Goal: Information Seeking & Learning: Learn about a topic

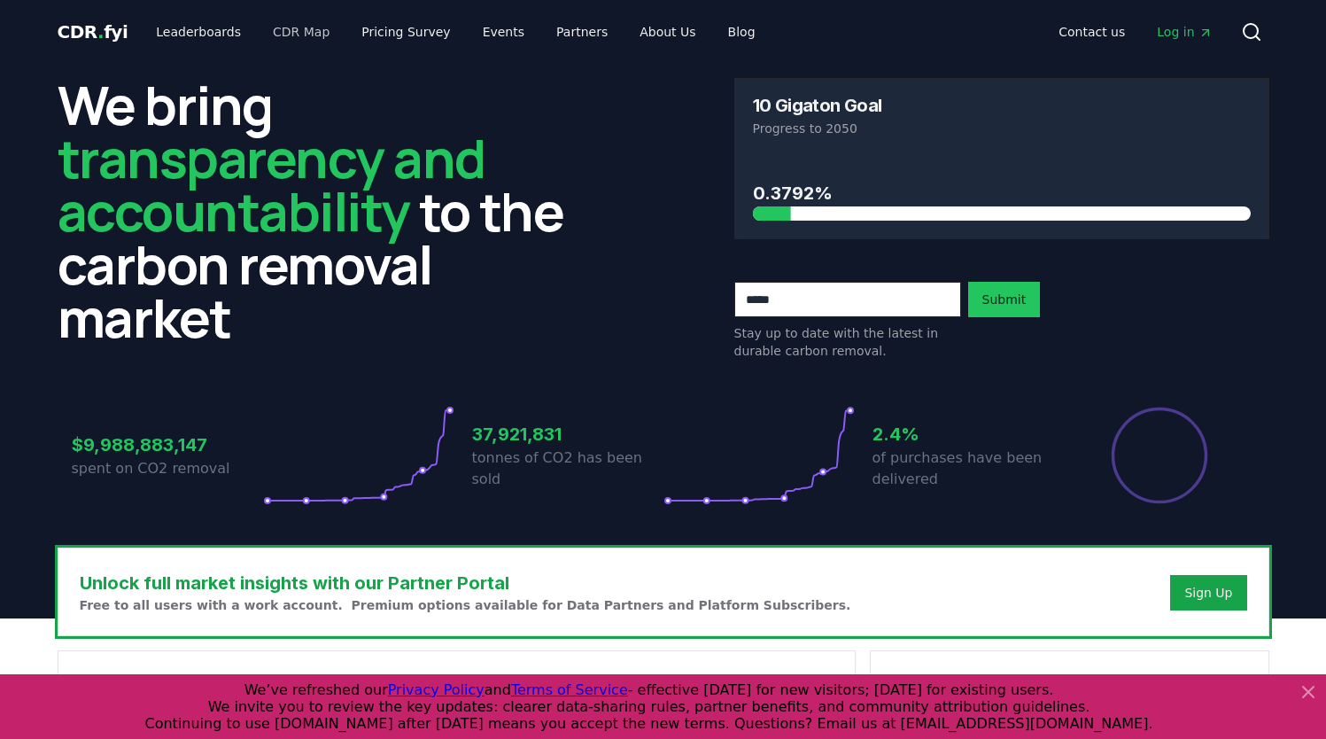
click at [291, 33] on link "CDR Map" at bounding box center [301, 32] width 85 height 32
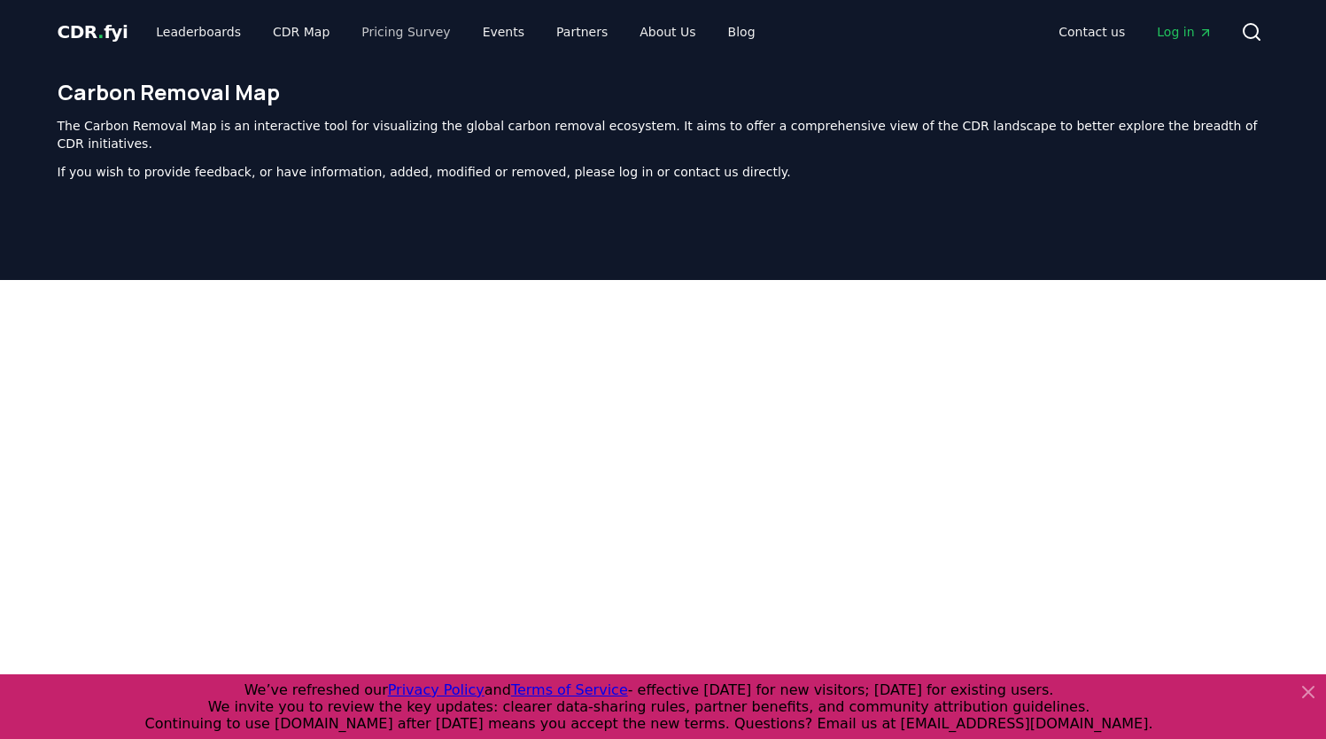
click at [380, 24] on link "Pricing Survey" at bounding box center [405, 32] width 117 height 32
click at [1304, 695] on icon at bounding box center [1308, 691] width 21 height 21
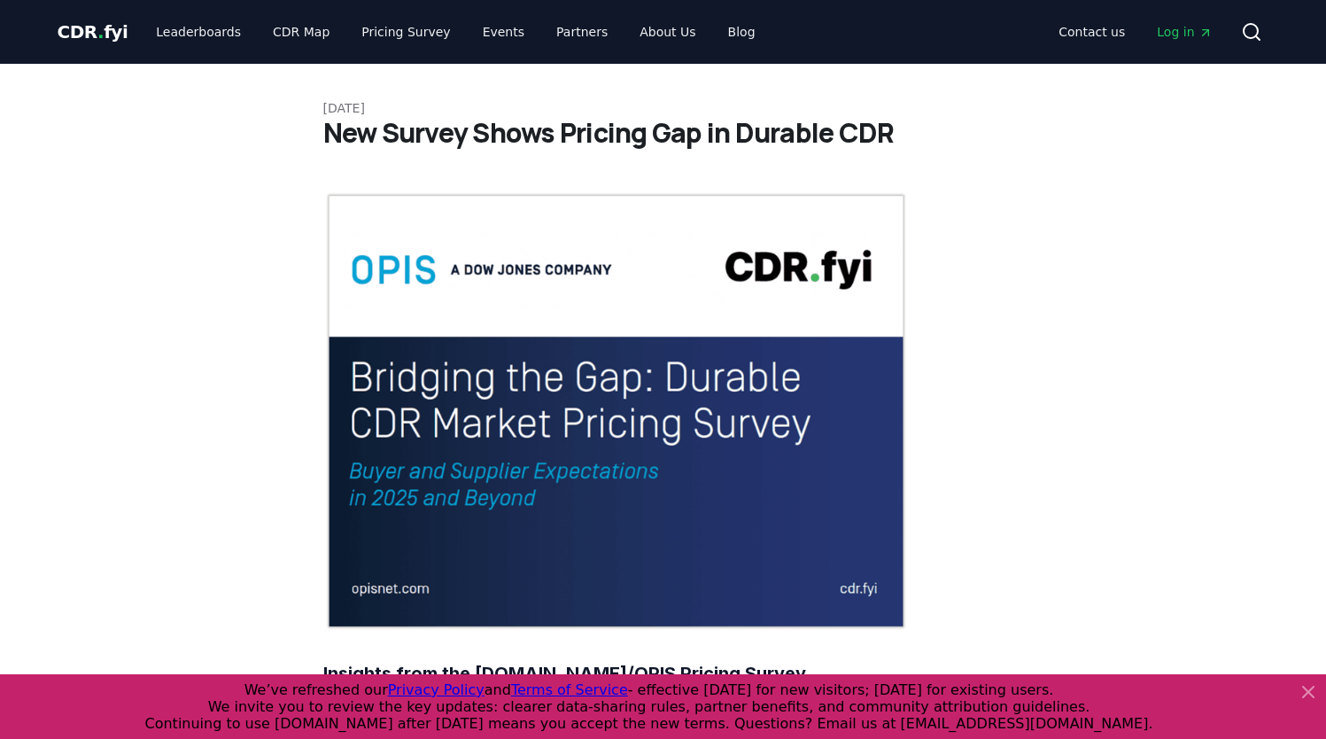
scroll to position [1, 0]
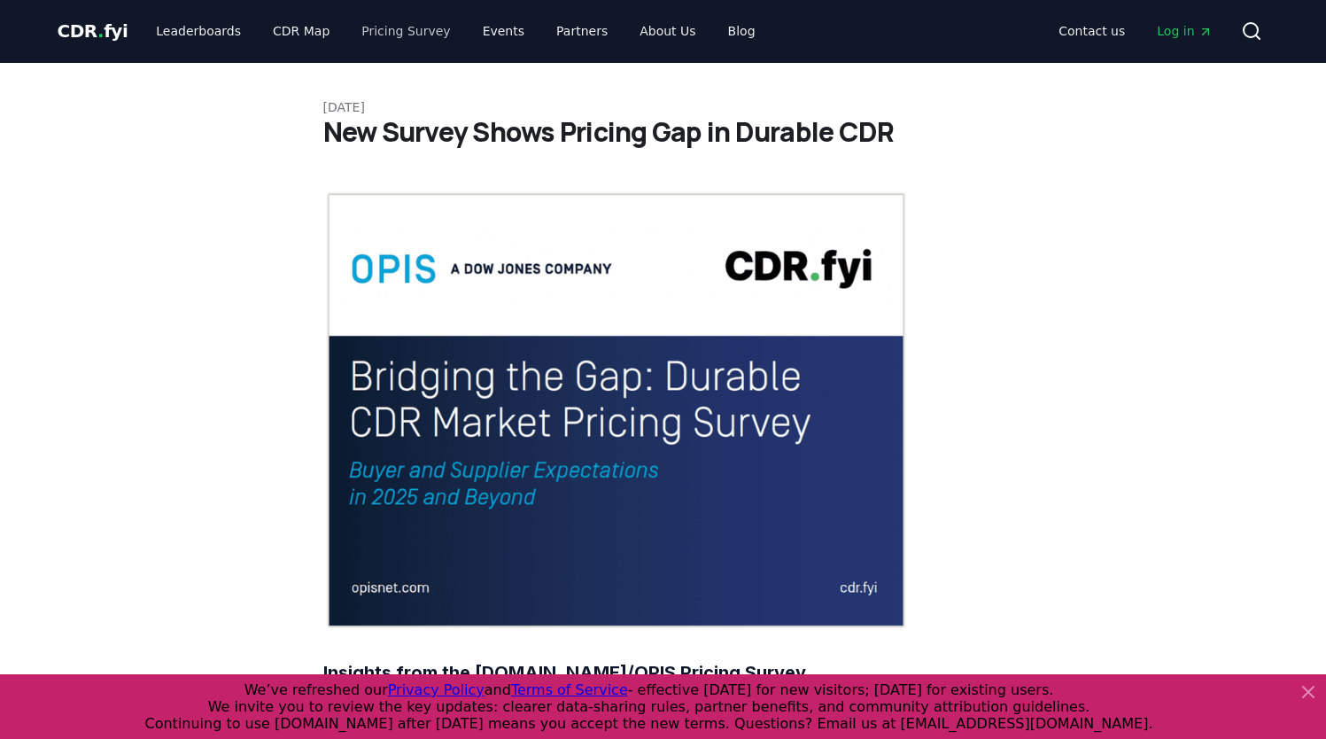
click at [372, 30] on link "Pricing Survey" at bounding box center [405, 31] width 117 height 32
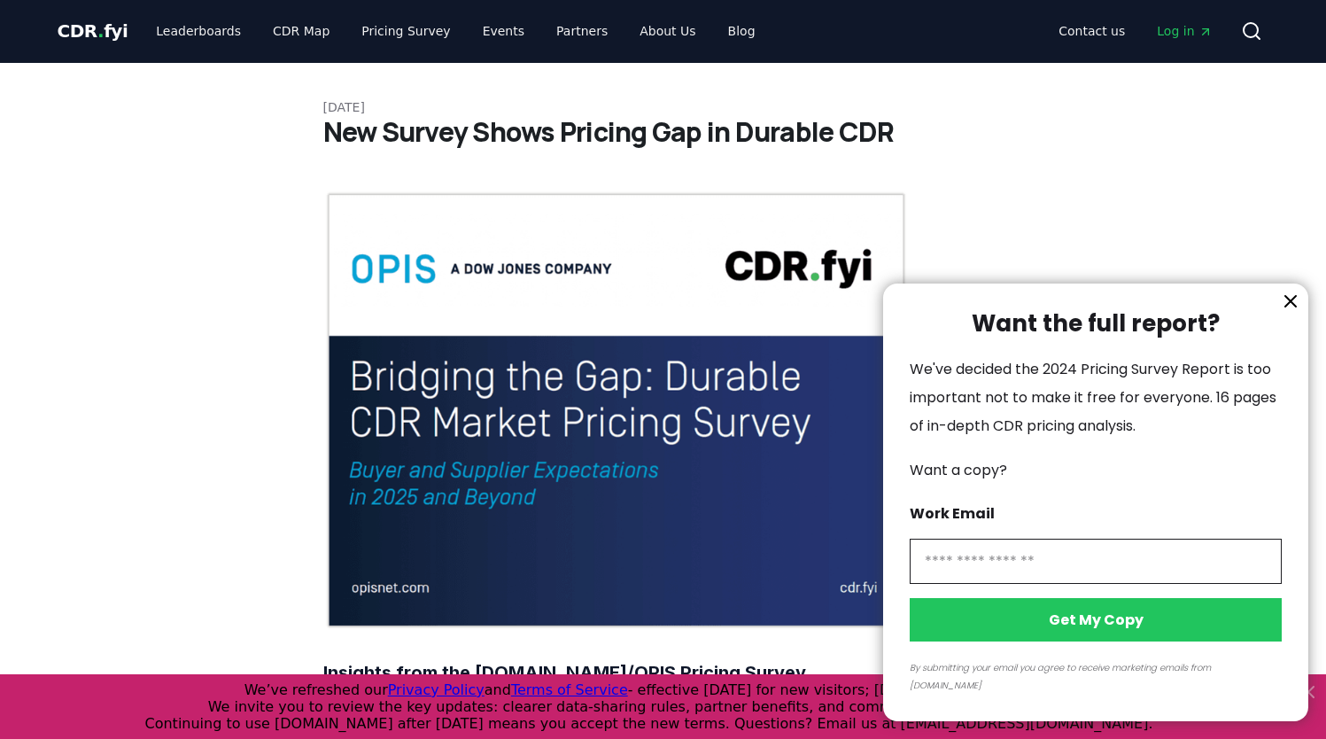
click at [1292, 307] on icon "information" at bounding box center [1290, 301] width 11 height 11
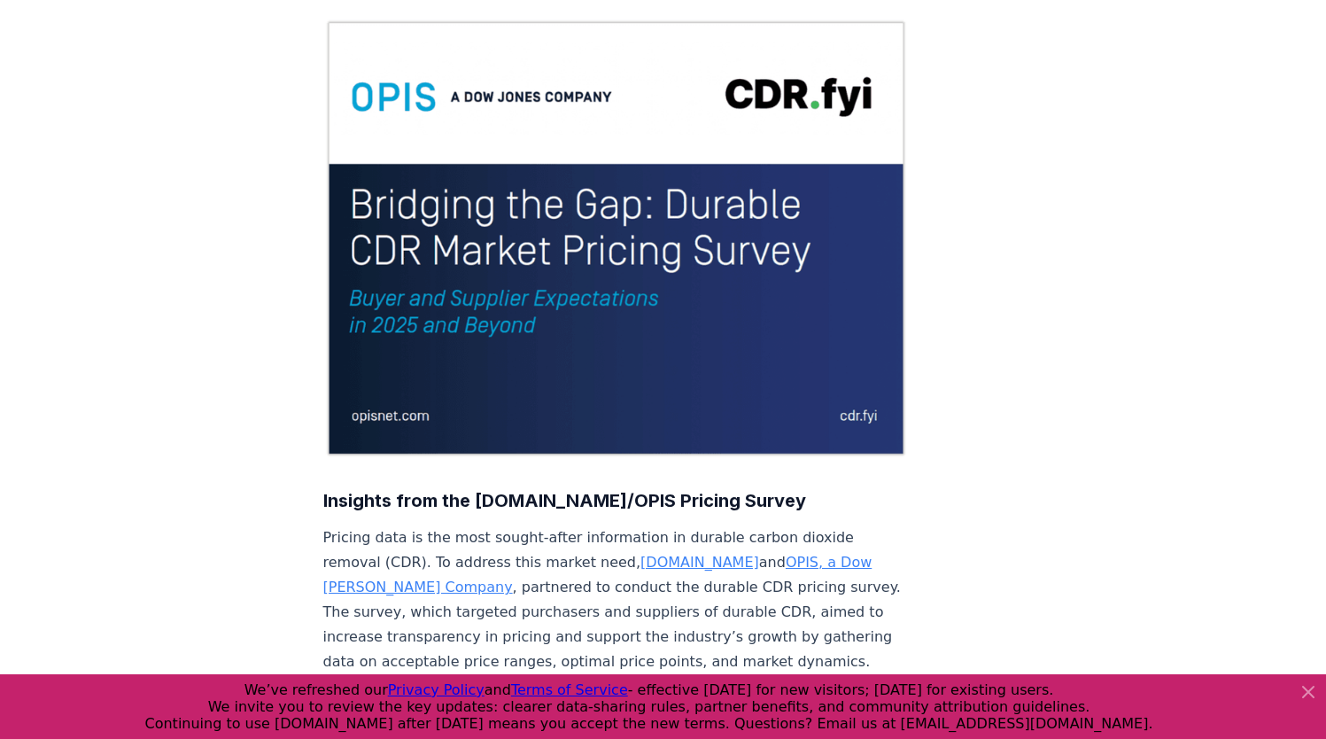
scroll to position [222, 0]
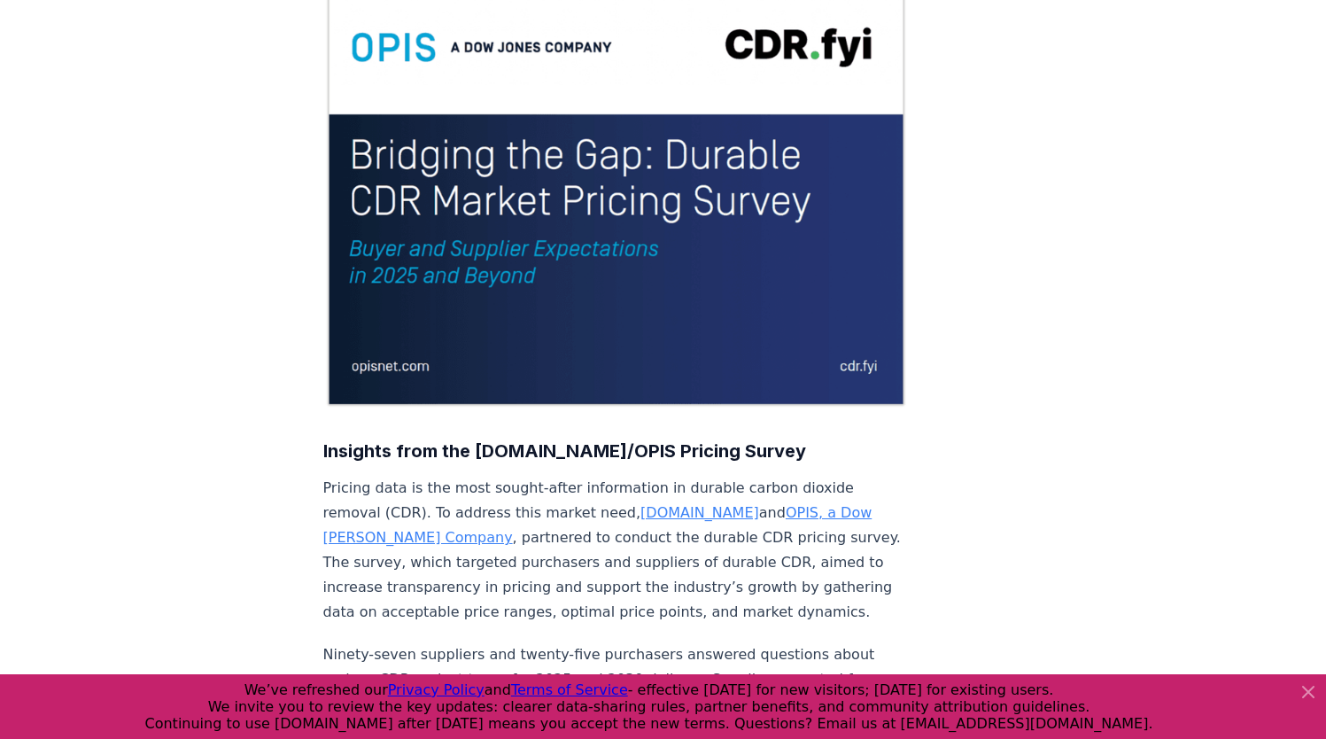
click at [1311, 692] on icon at bounding box center [1308, 692] width 11 height 11
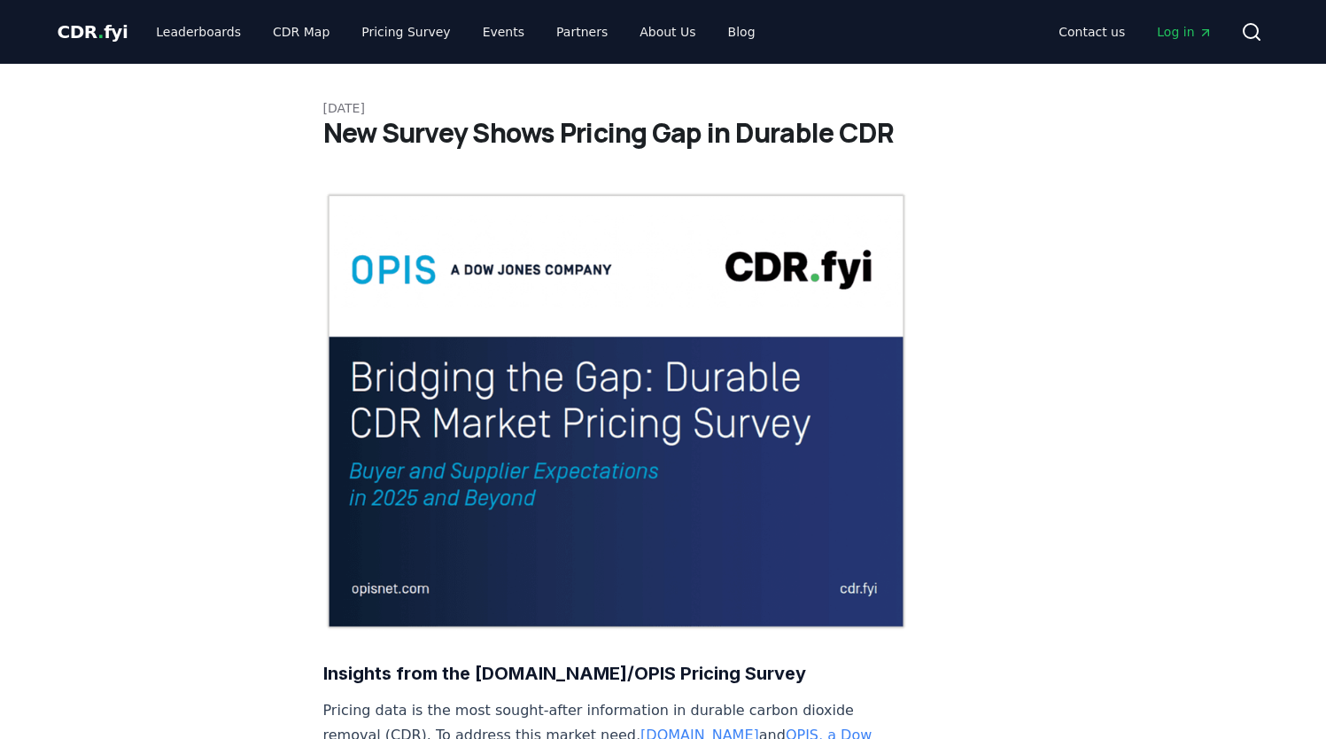
scroll to position [0, 0]
click at [1175, 26] on span "Log in" at bounding box center [1184, 32] width 55 height 18
click at [102, 28] on span "CDR . fyi" at bounding box center [93, 31] width 71 height 21
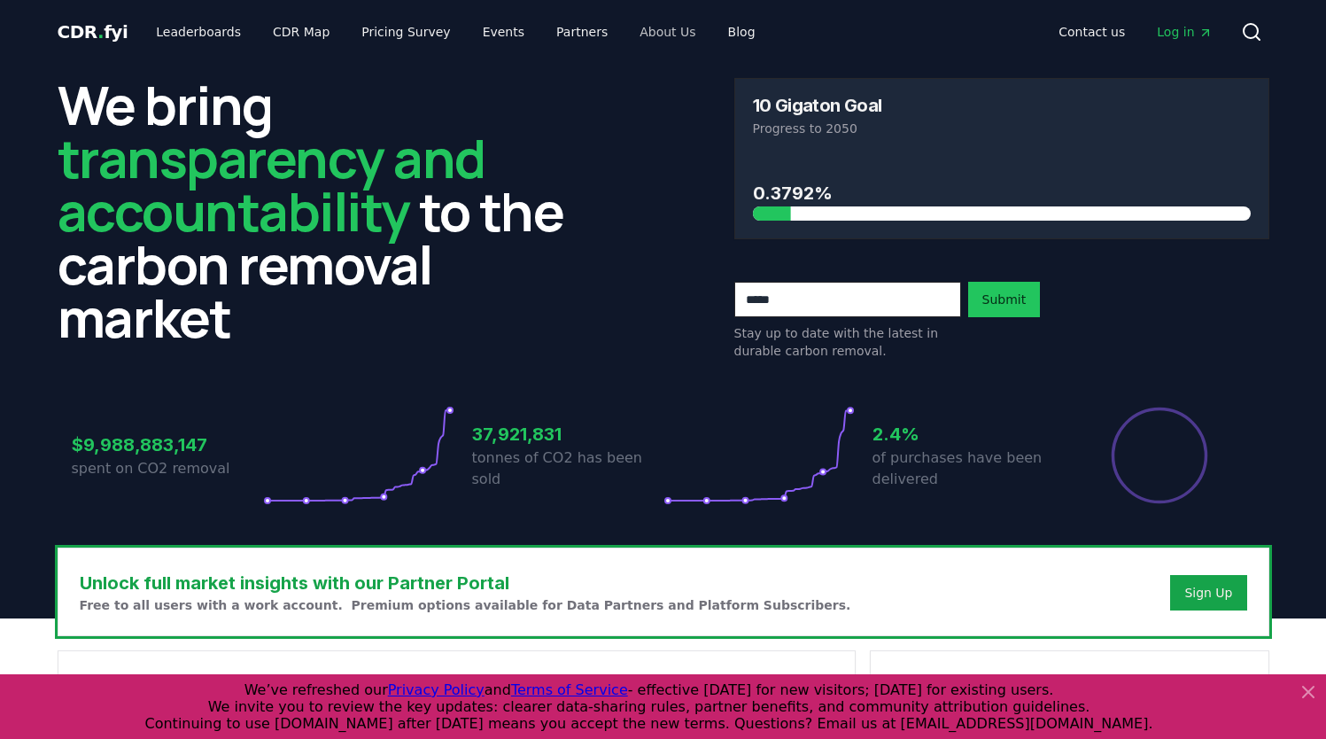
click at [644, 36] on link "About Us" at bounding box center [667, 32] width 84 height 32
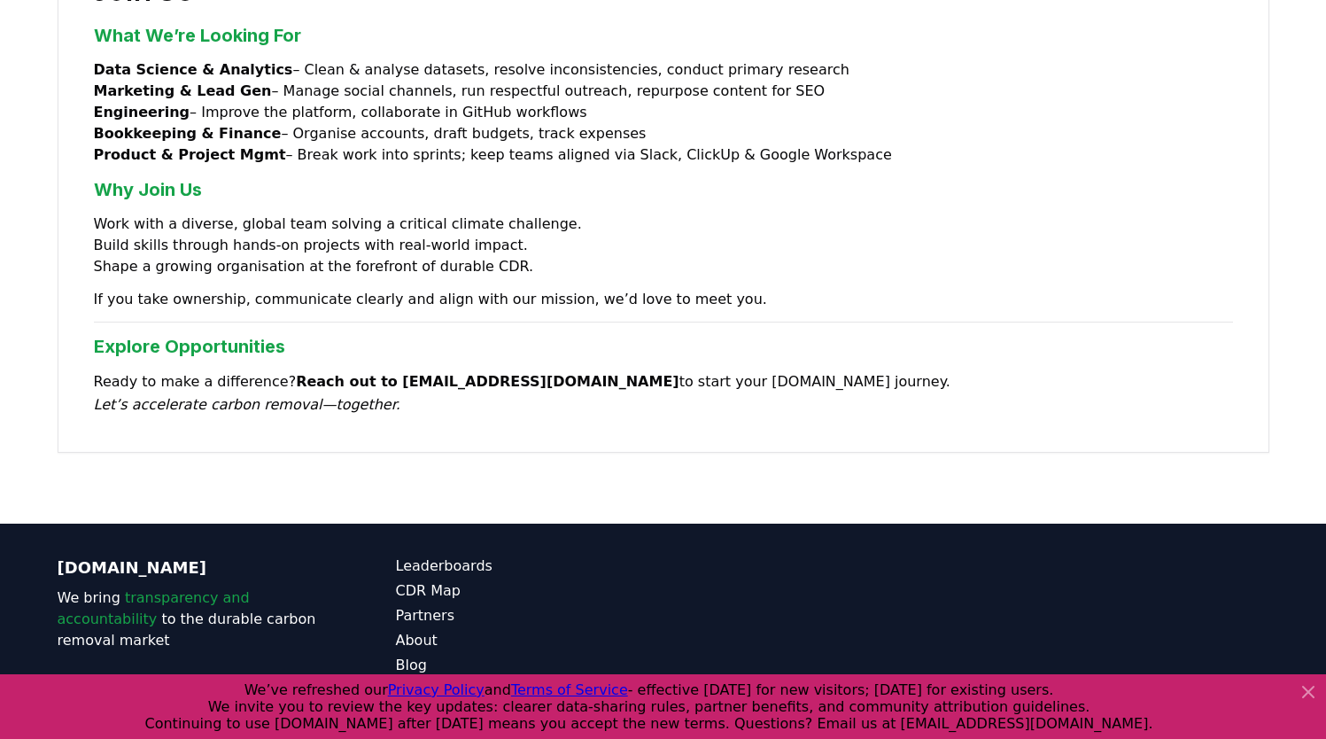
scroll to position [1451, 0]
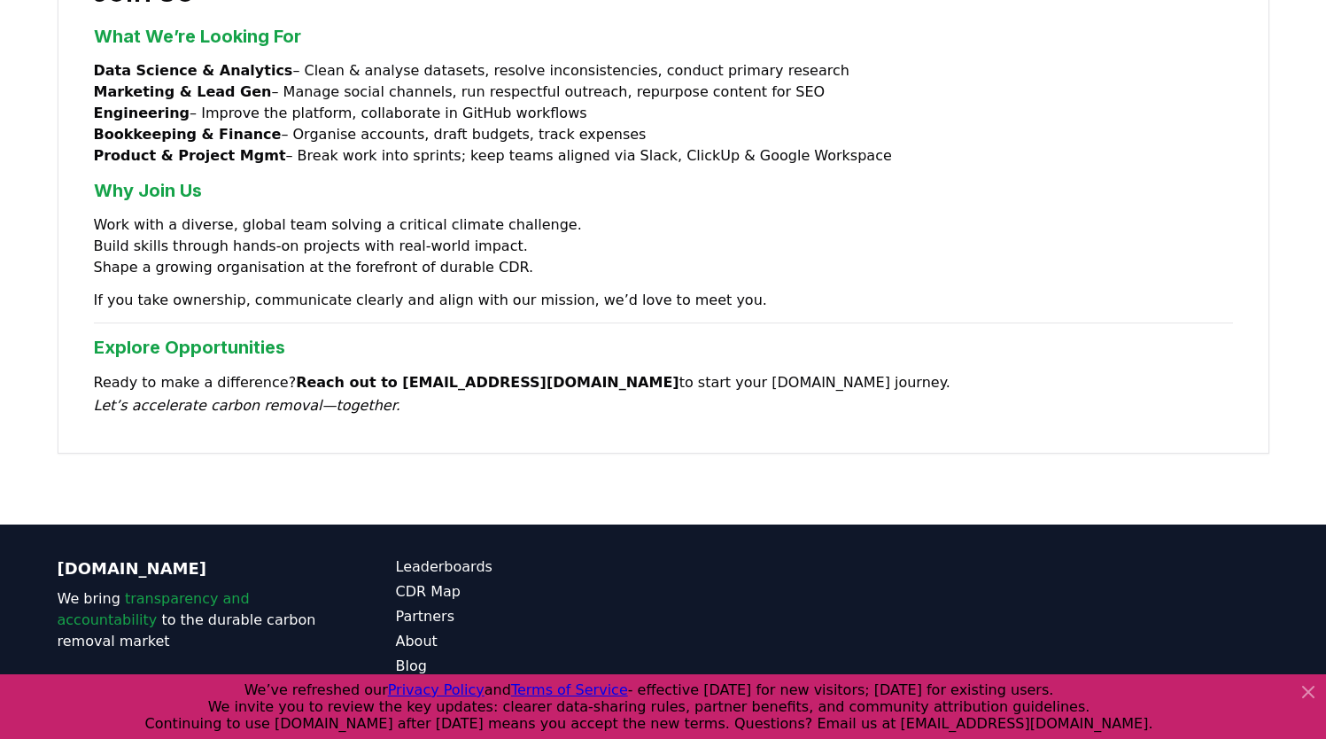
click at [1302, 691] on icon at bounding box center [1308, 691] width 21 height 21
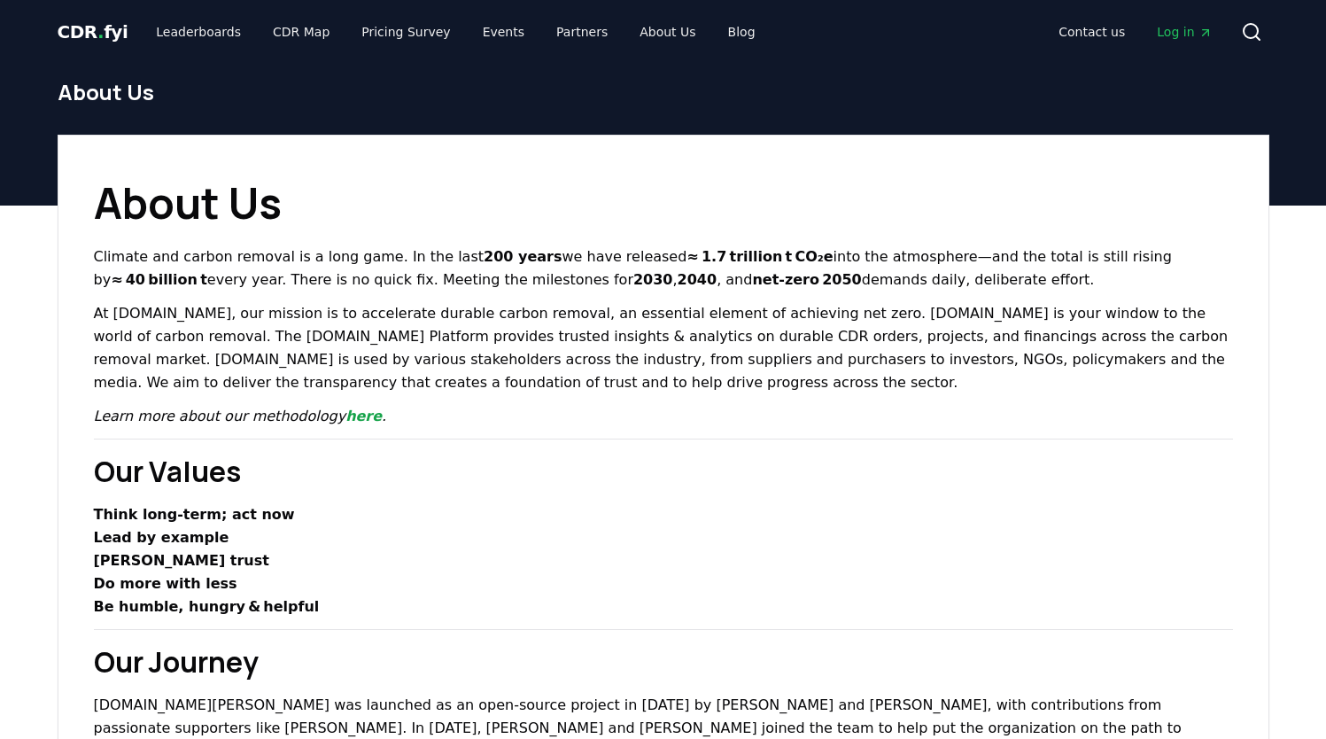
scroll to position [0, 0]
click at [105, 29] on span "CDR . fyi" at bounding box center [93, 31] width 71 height 21
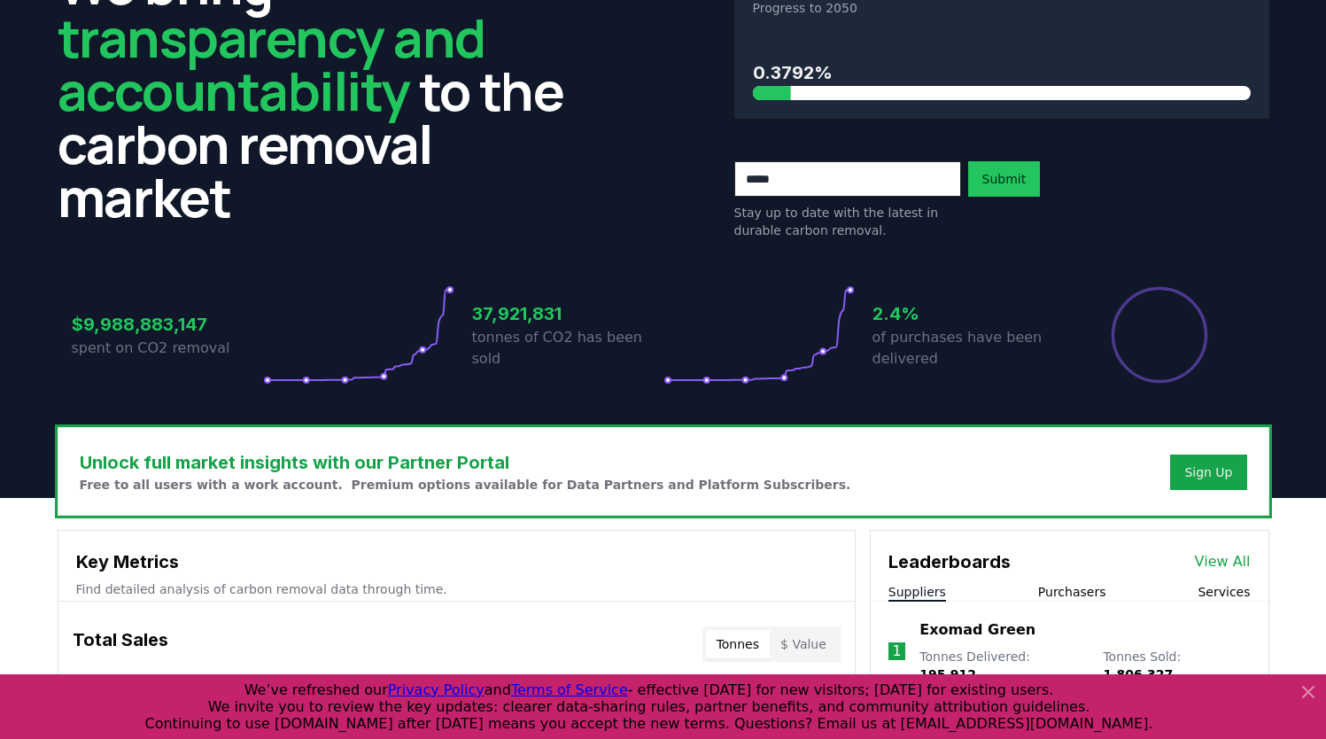
scroll to position [138, 0]
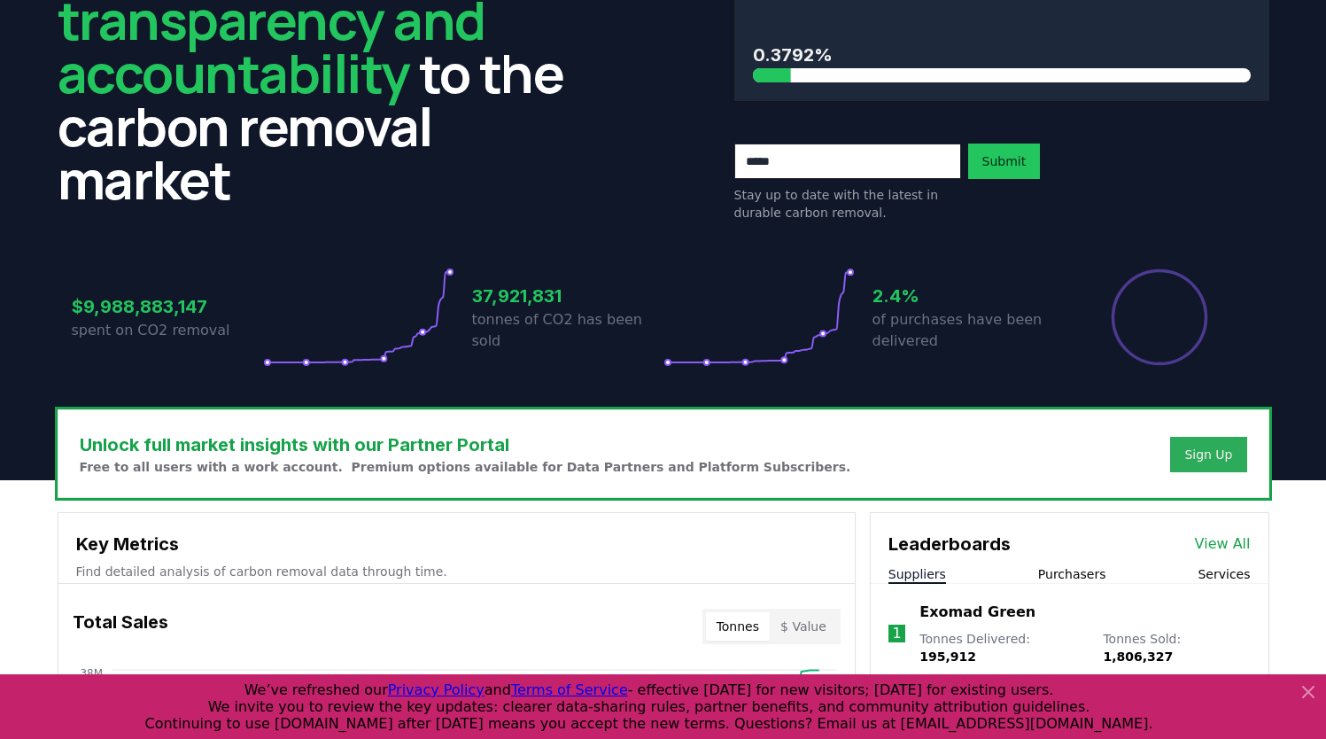
click at [1223, 453] on div "Sign Up" at bounding box center [1208, 455] width 48 height 18
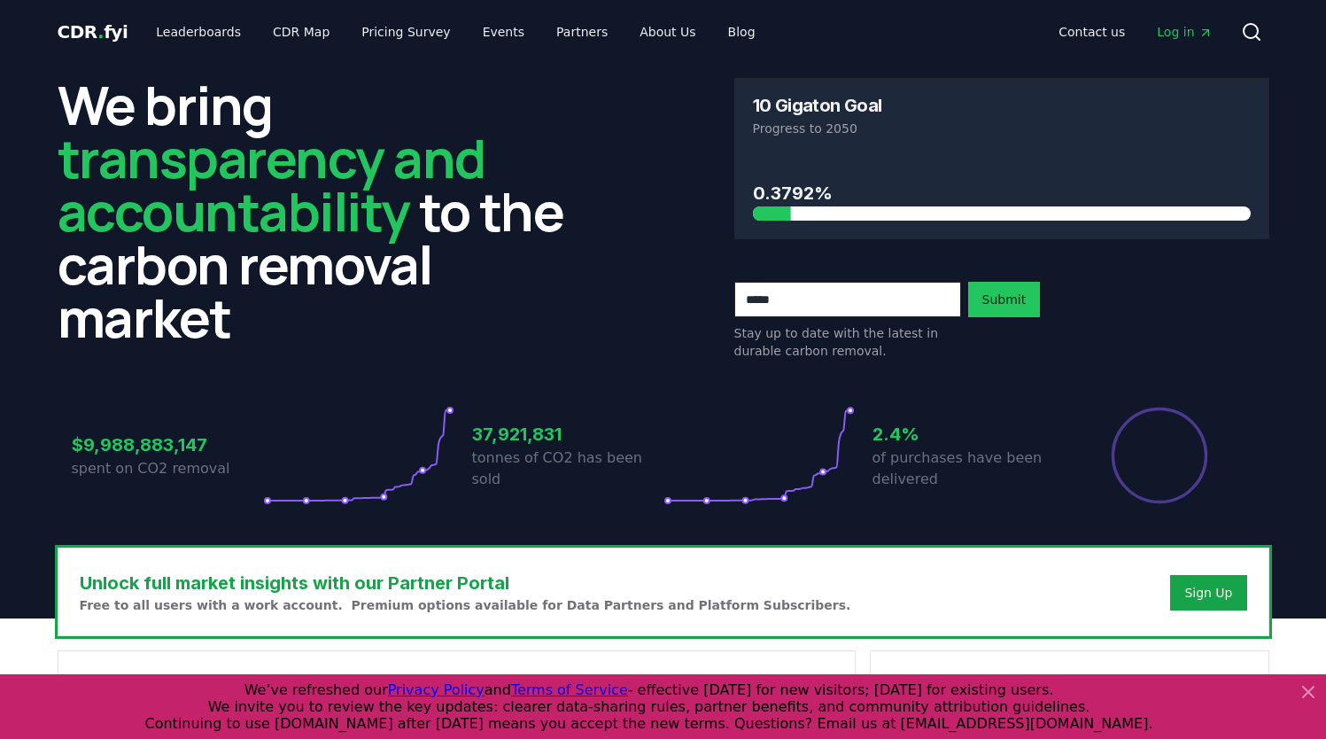
scroll to position [0, 0]
click at [205, 30] on link "Leaderboards" at bounding box center [198, 32] width 113 height 32
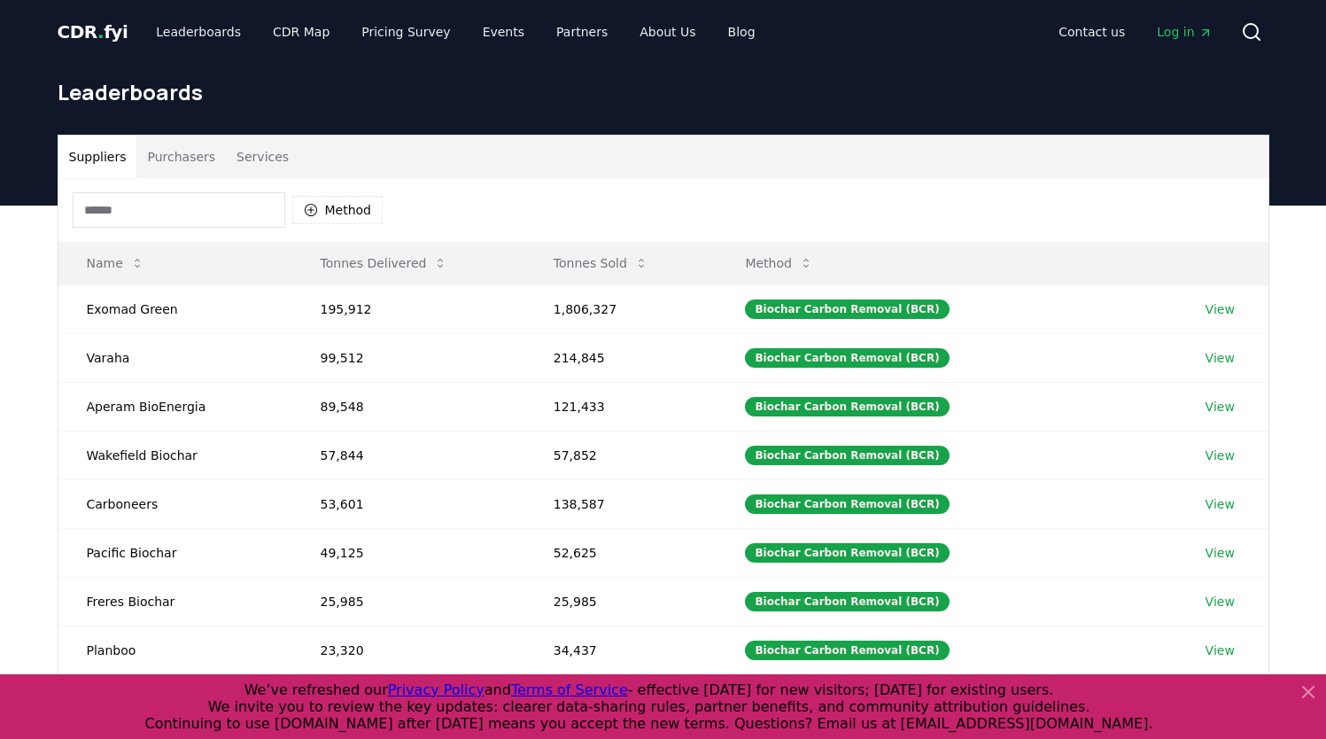
scroll to position [24, 0]
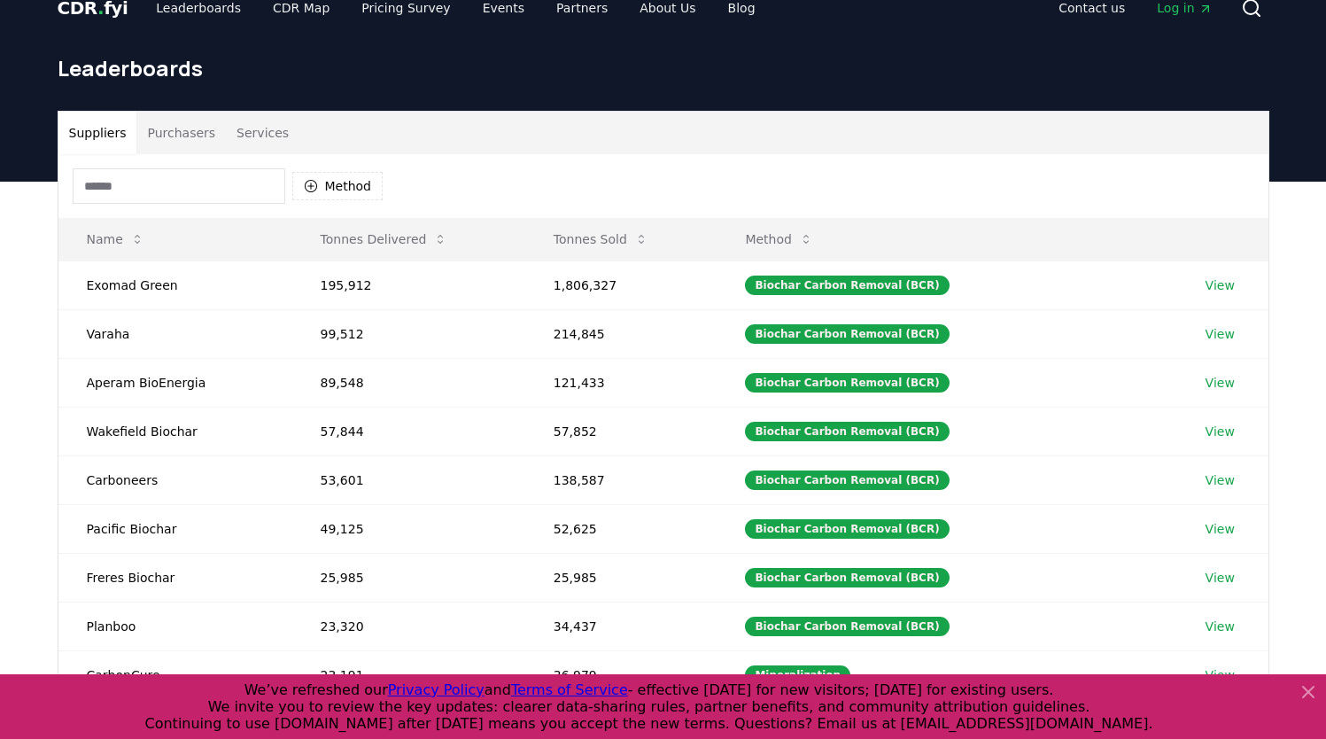
click at [176, 129] on button "Purchasers" at bounding box center [180, 133] width 89 height 43
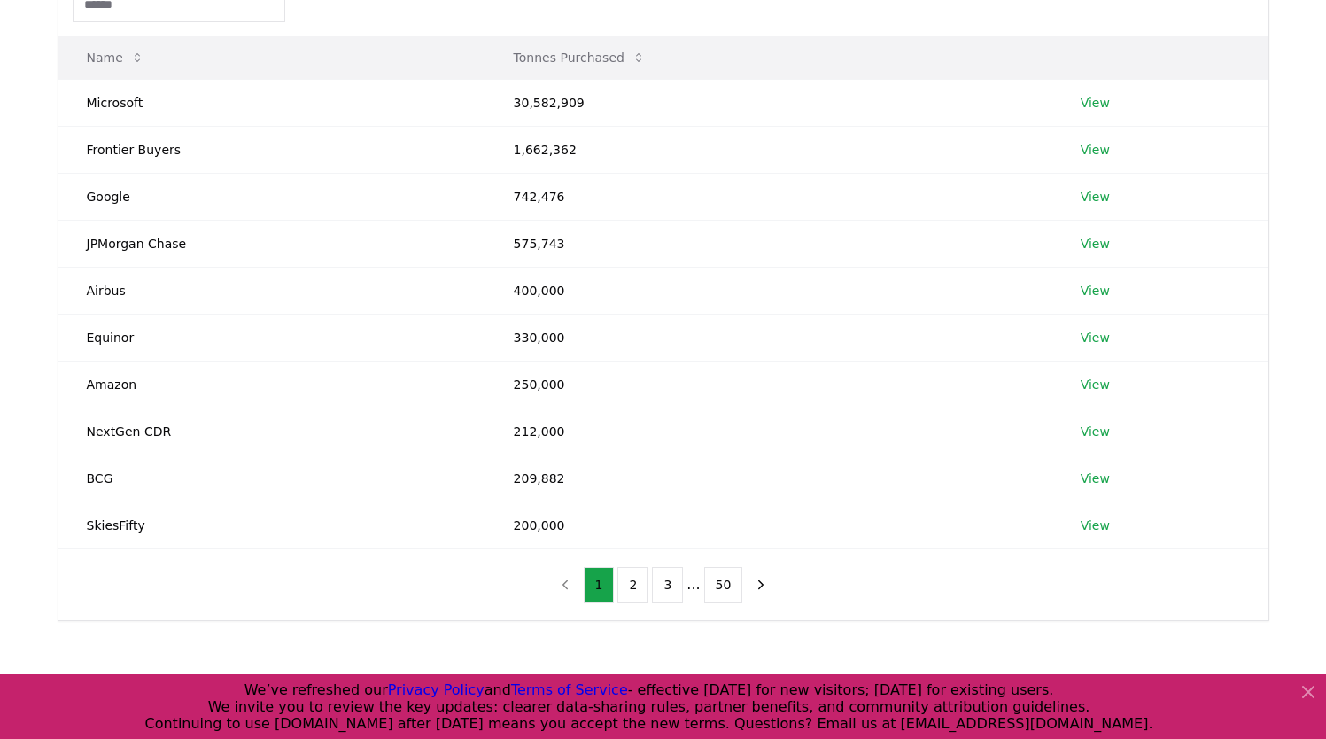
scroll to position [244, 0]
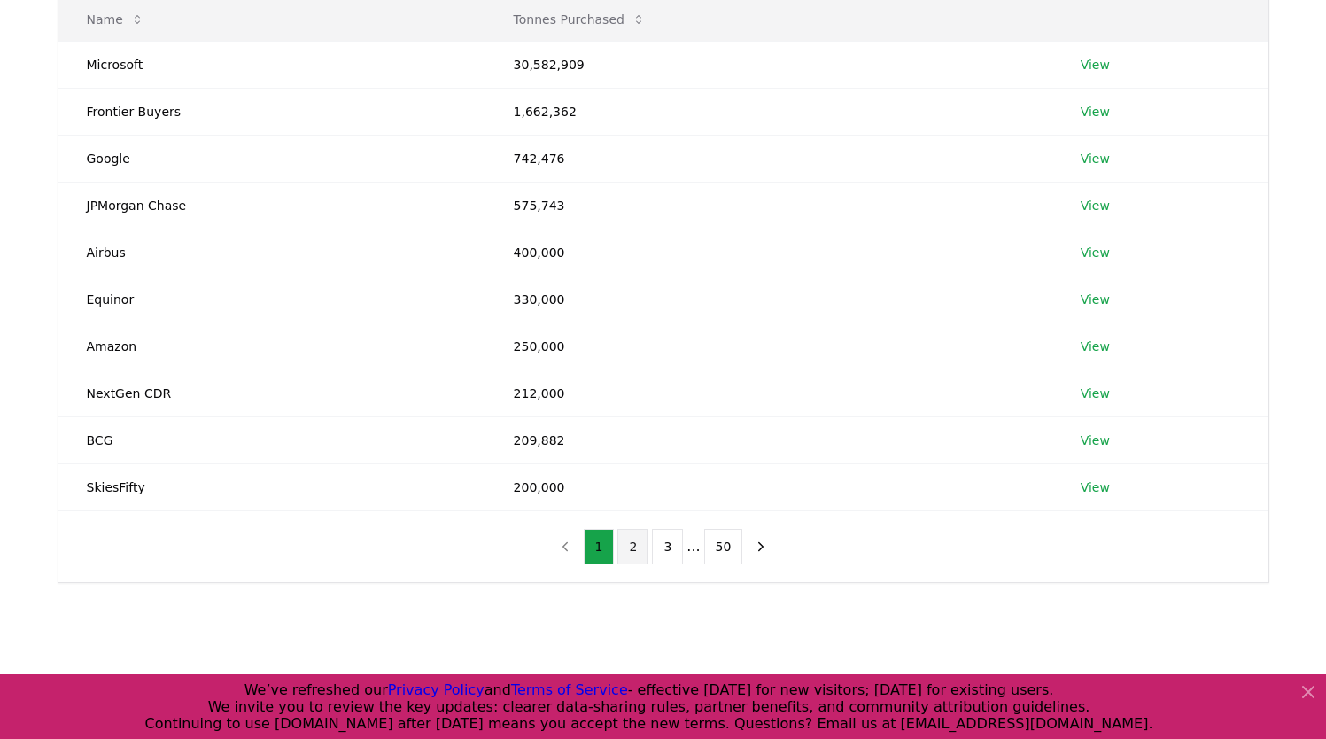
click at [635, 543] on button "2" at bounding box center [632, 546] width 31 height 35
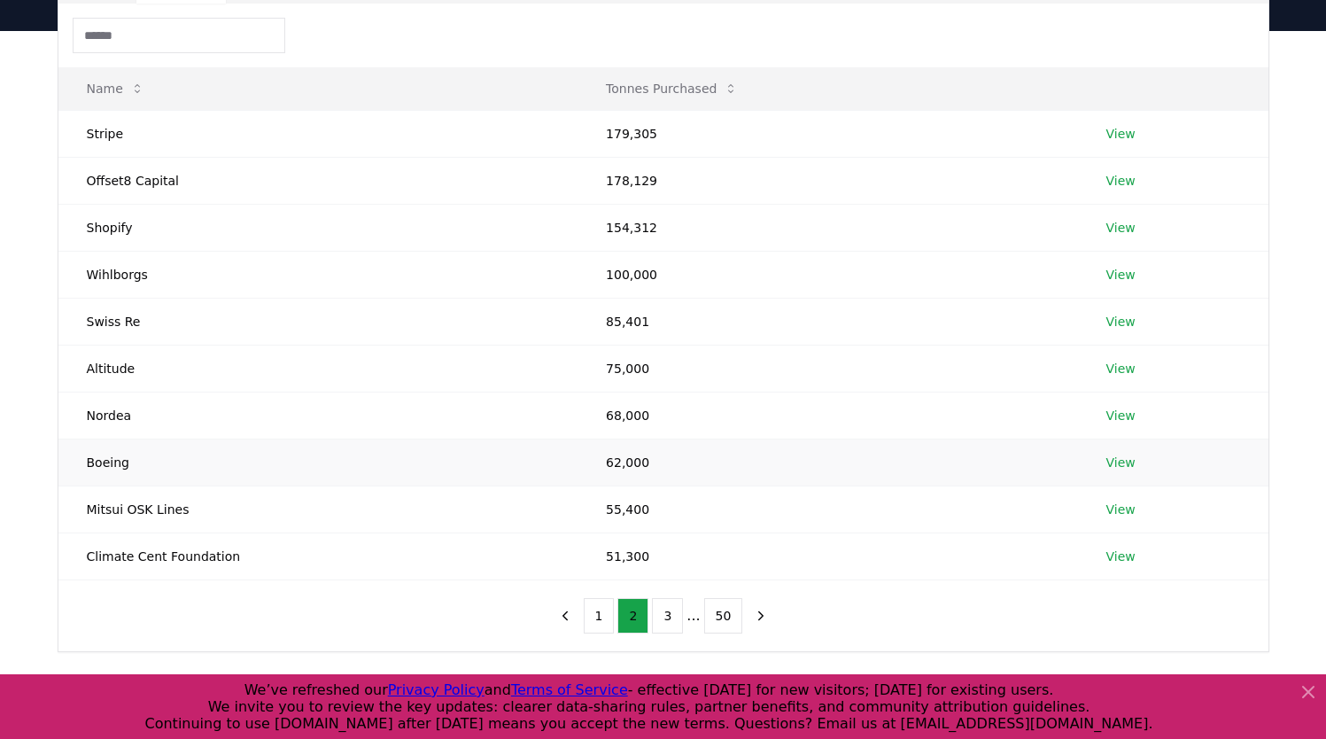
scroll to position [170, 0]
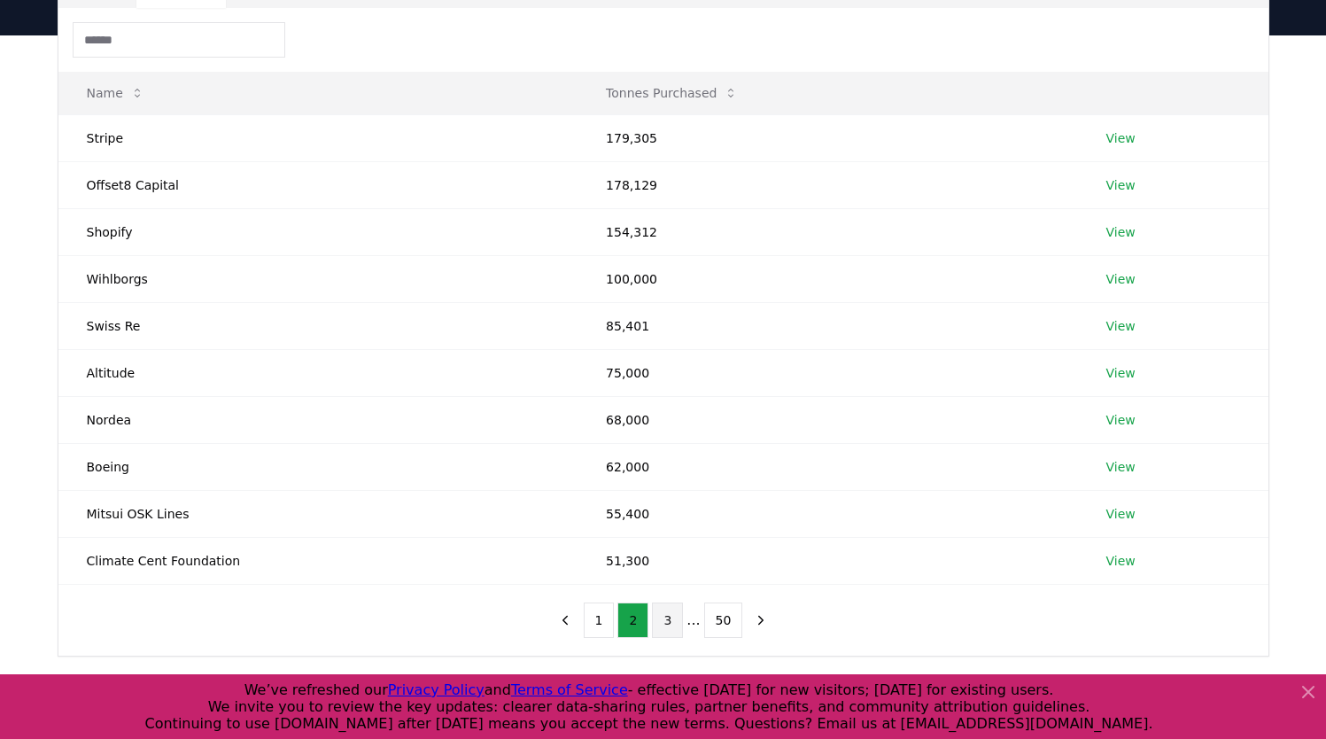
click at [676, 615] on button "3" at bounding box center [667, 619] width 31 height 35
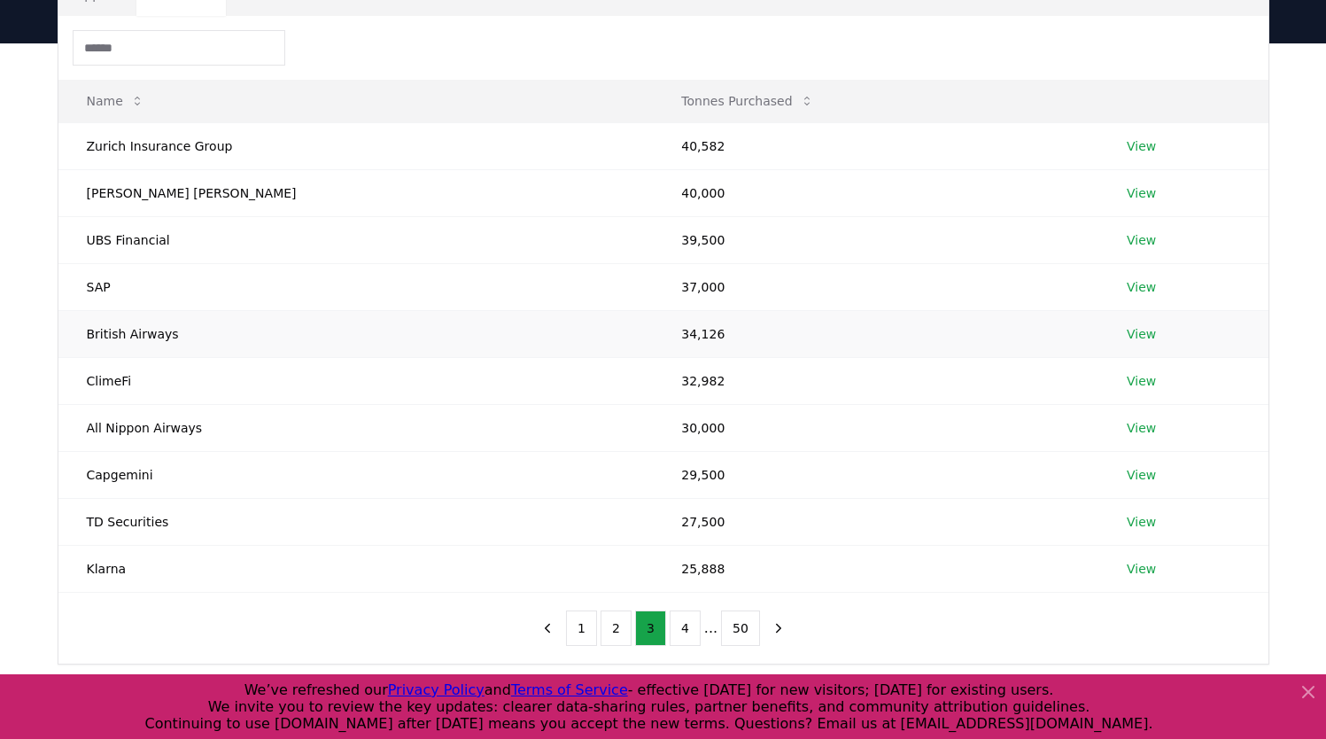
scroll to position [195, 0]
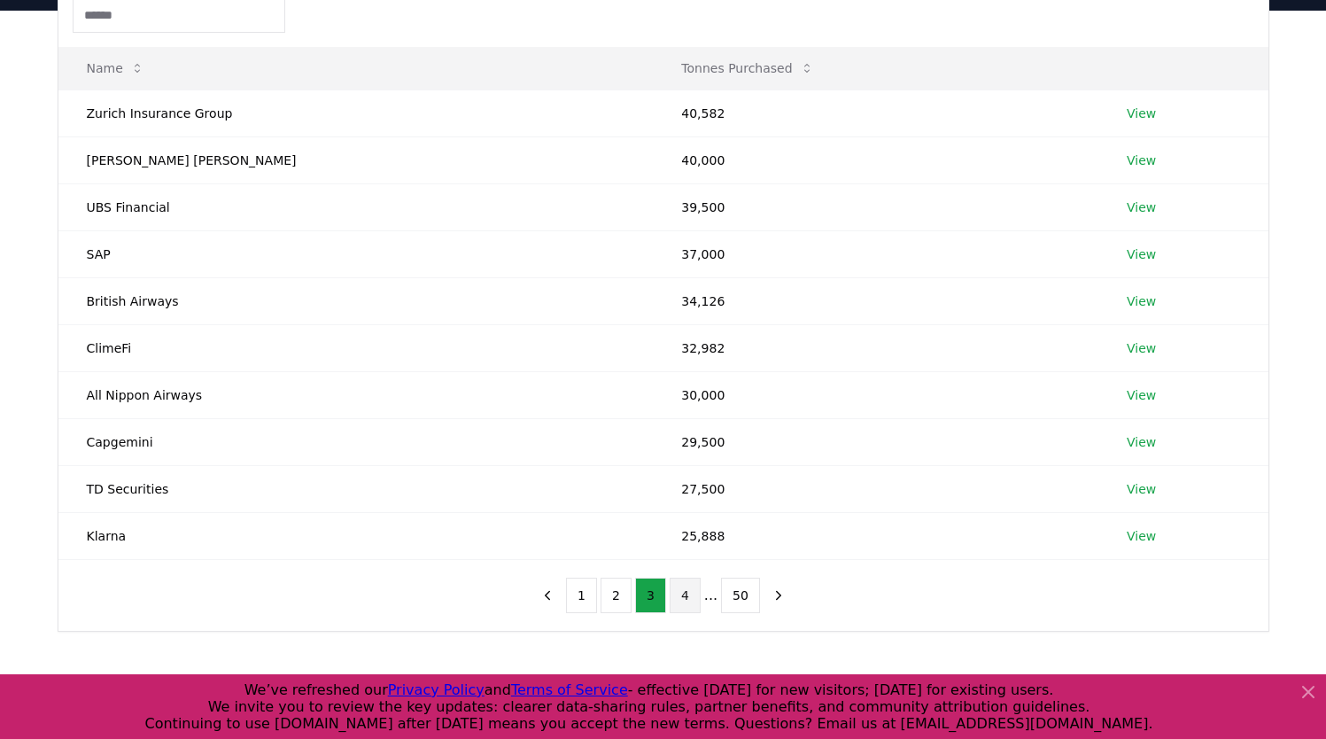
click at [684, 595] on button "4" at bounding box center [685, 595] width 31 height 35
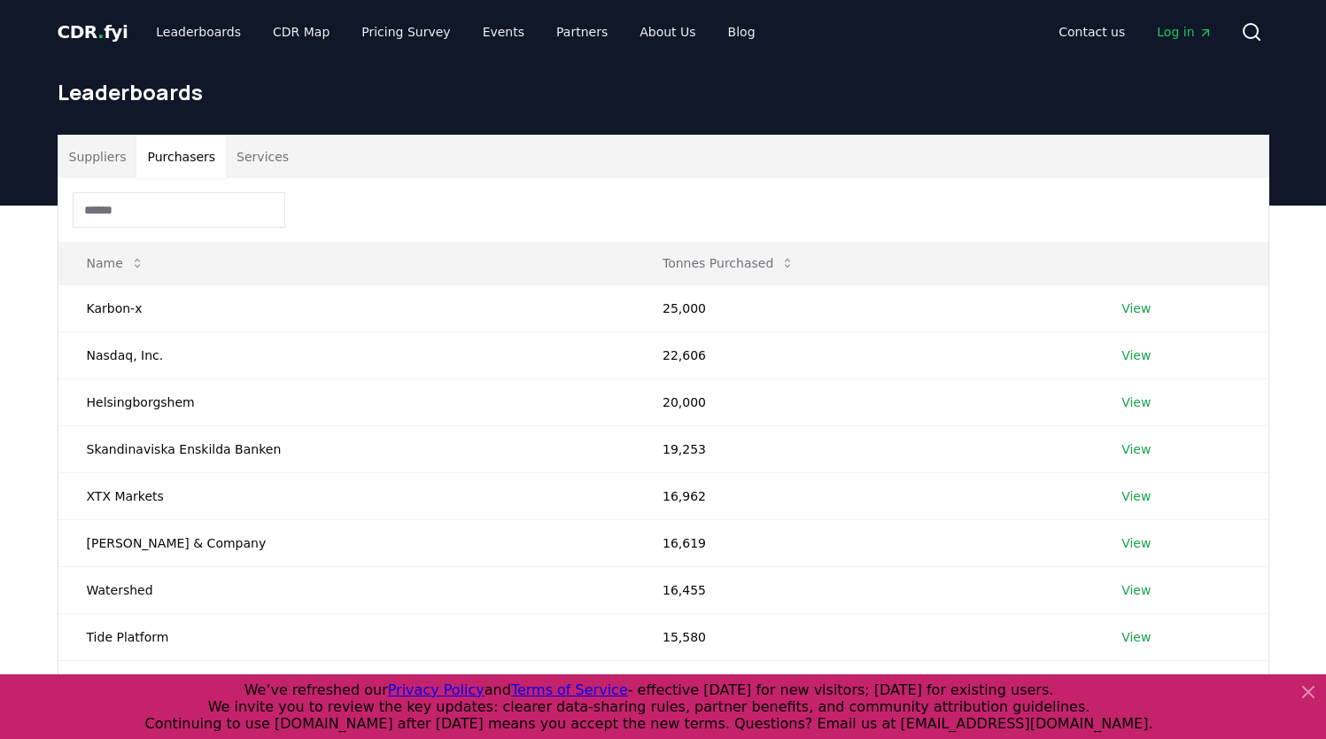
scroll to position [0, 0]
click at [129, 213] on input at bounding box center [179, 209] width 213 height 35
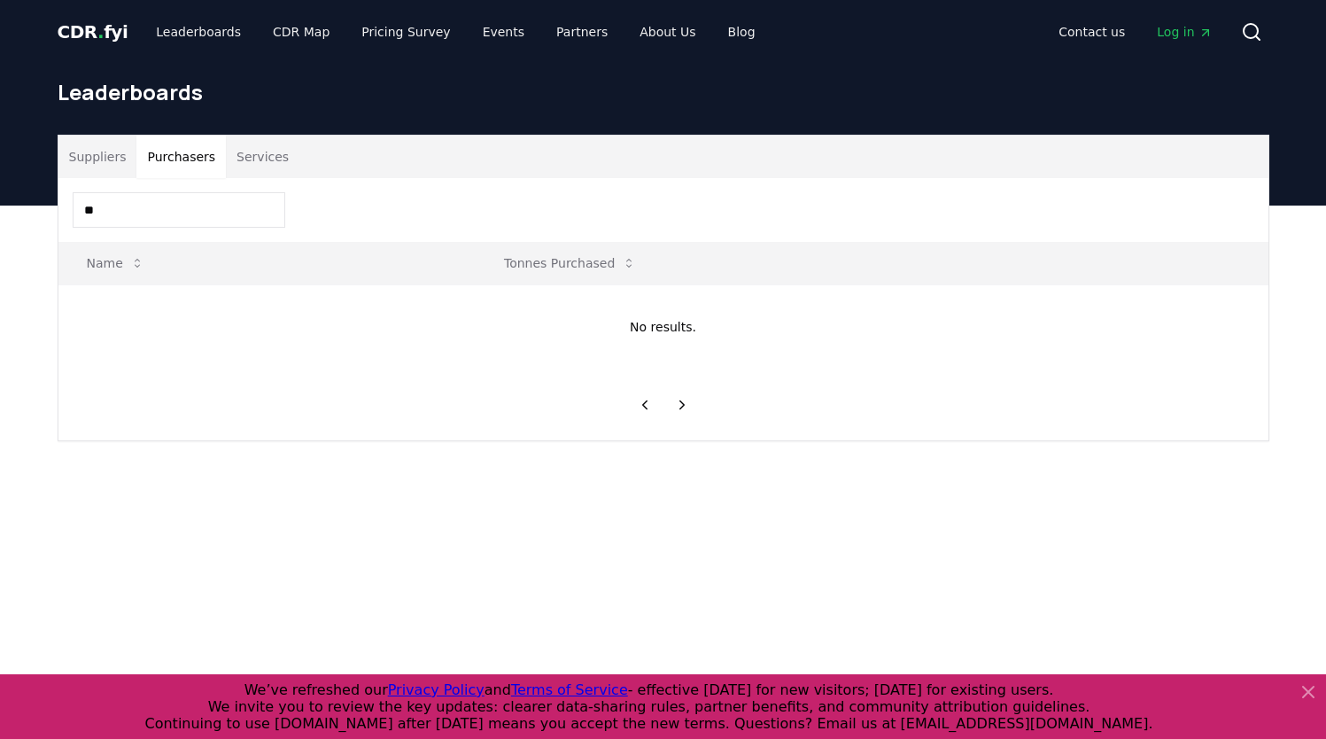
type input "*"
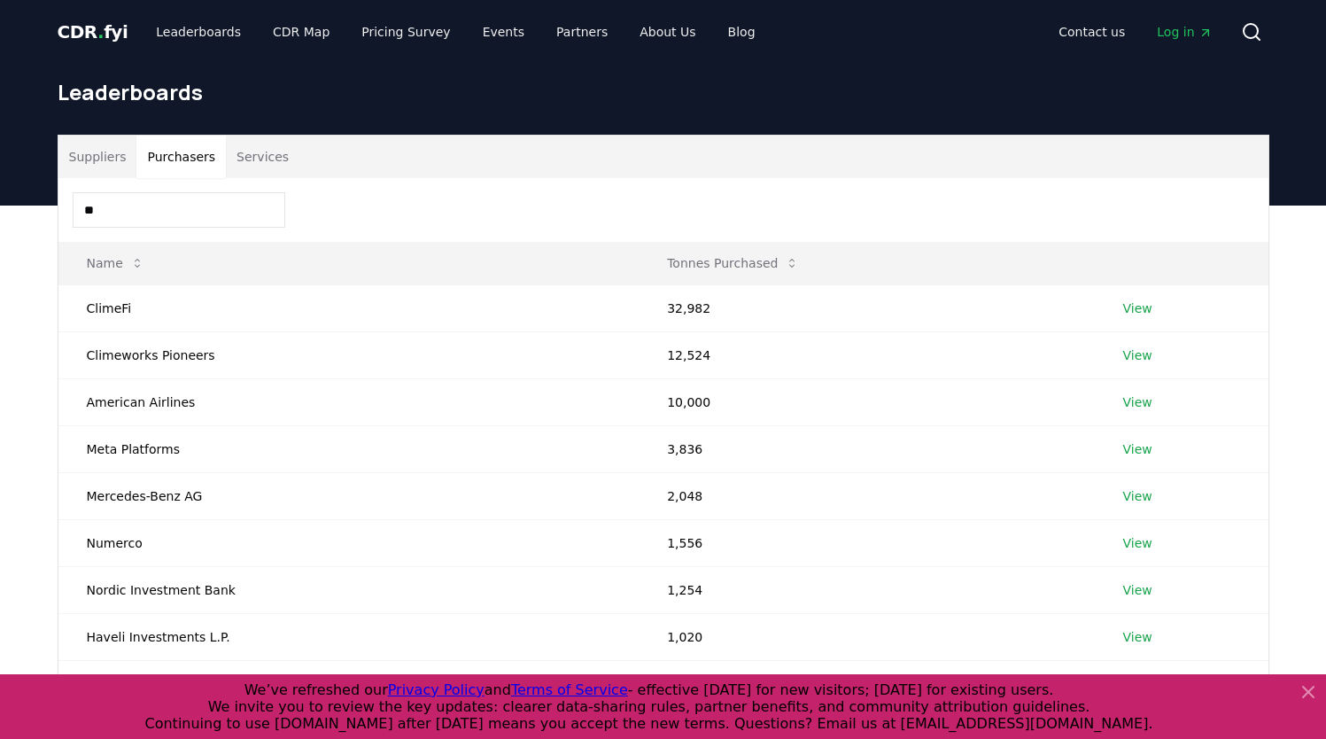
type input "*"
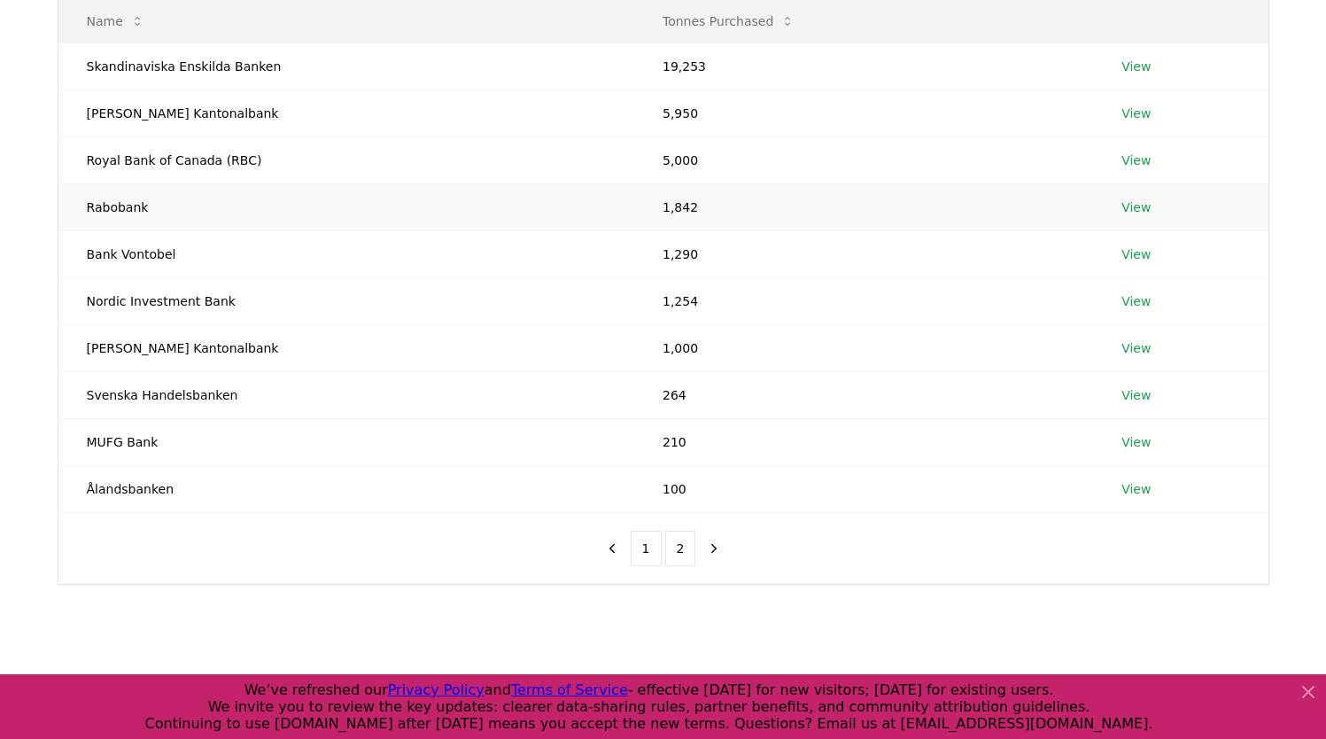
scroll to position [248, 0]
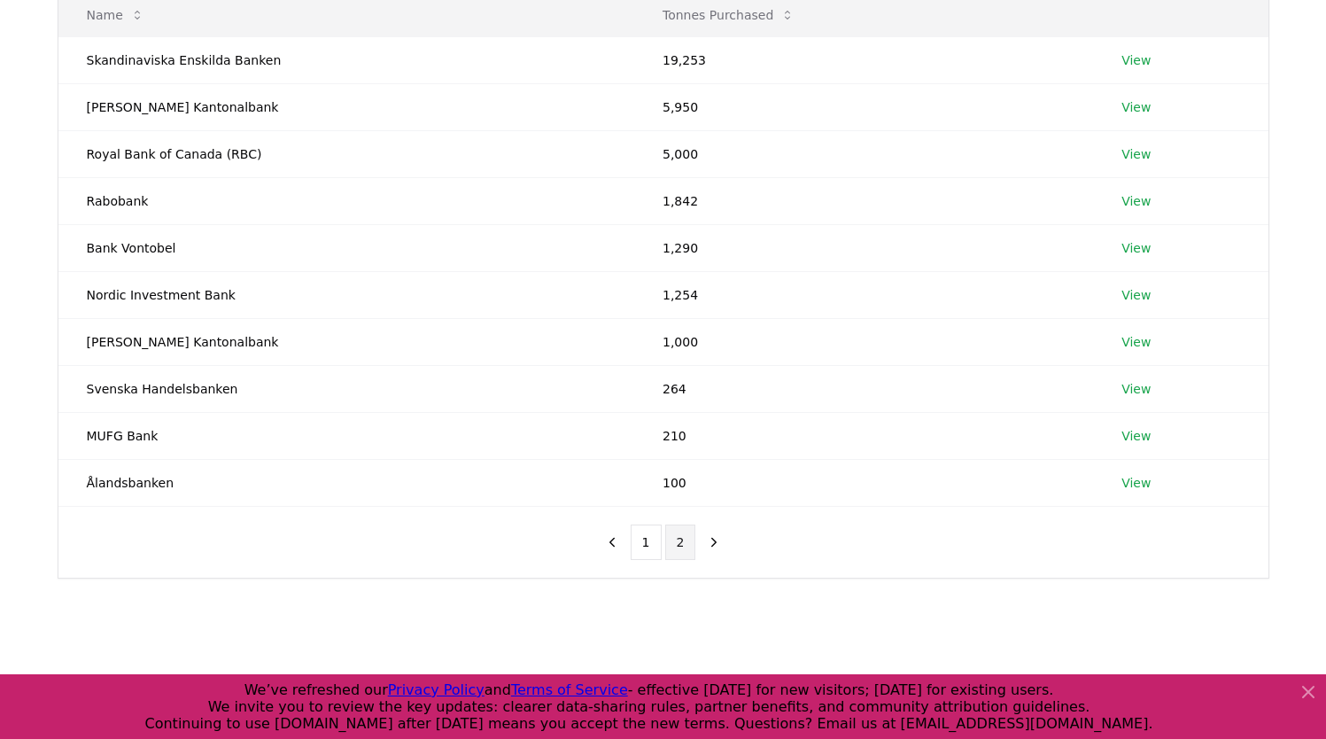
type input "****"
click at [686, 537] on button "2" at bounding box center [680, 541] width 31 height 35
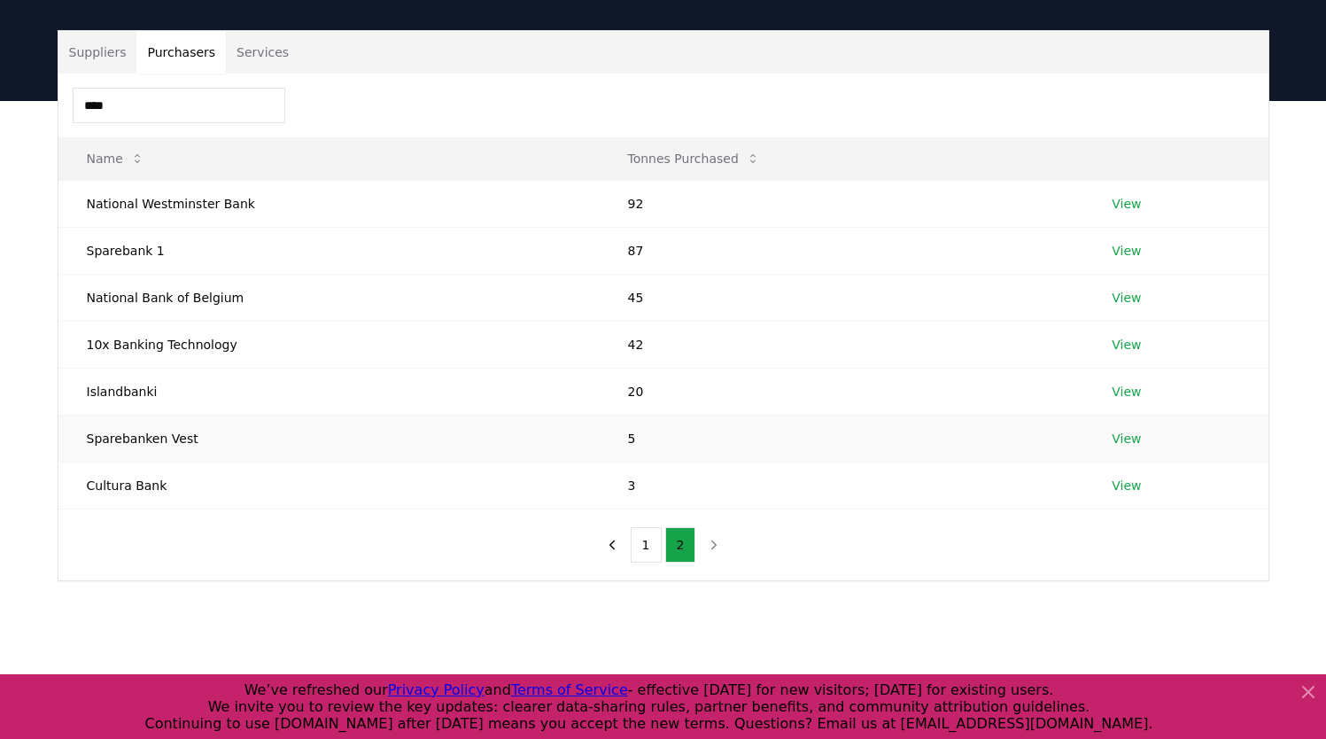
scroll to position [80, 0]
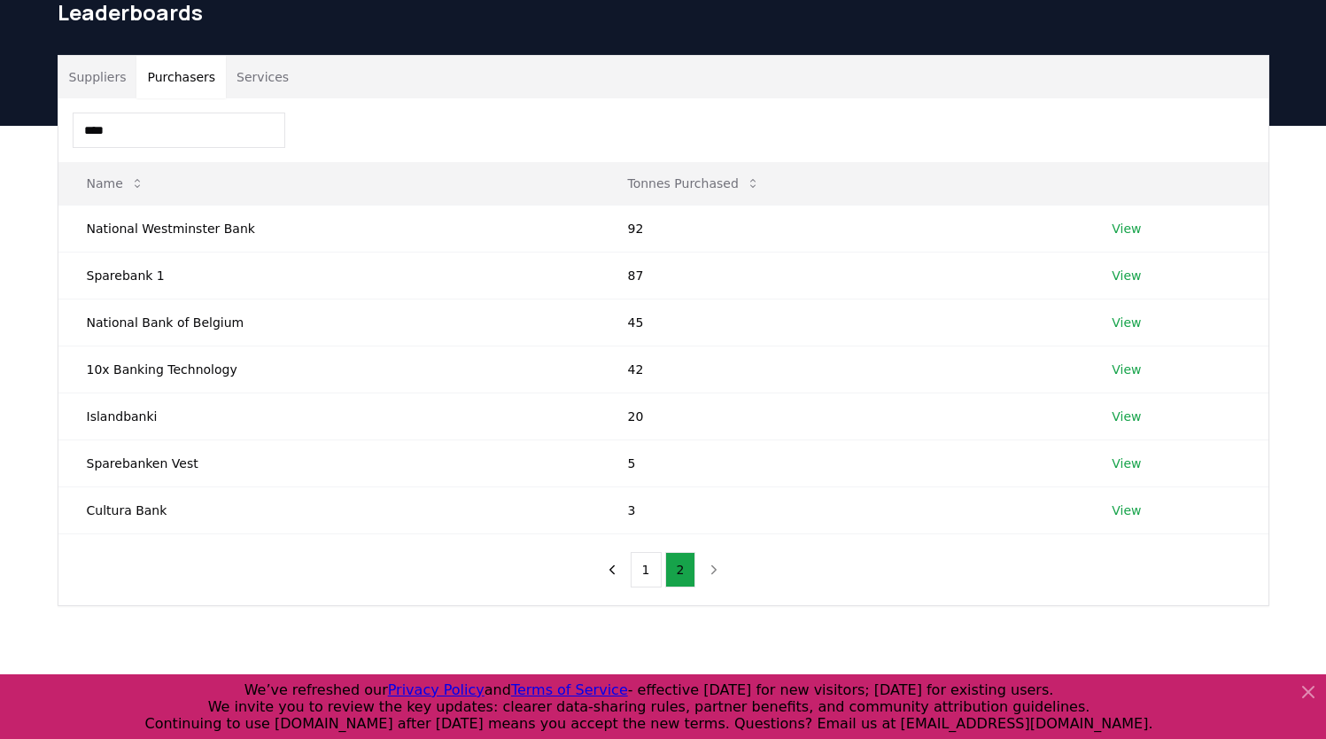
click at [258, 75] on button "Services" at bounding box center [263, 77] width 74 height 43
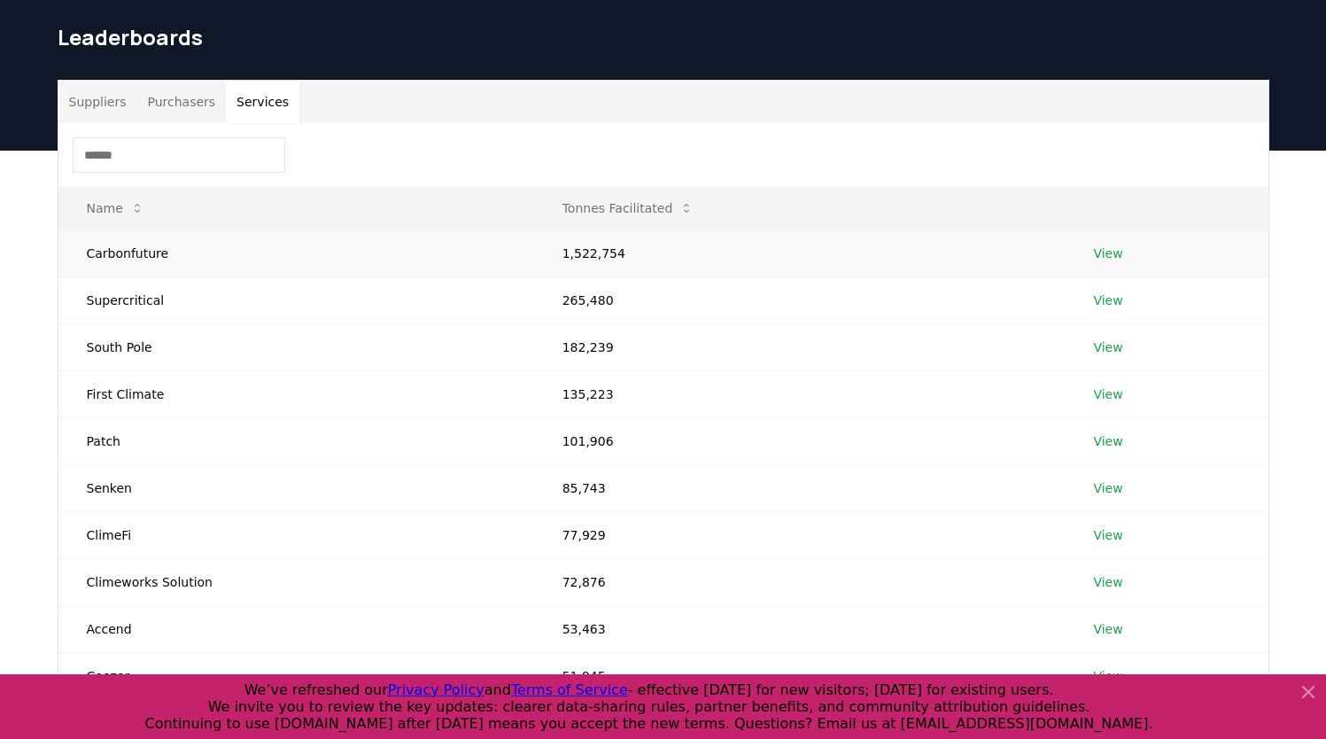
scroll to position [36, 0]
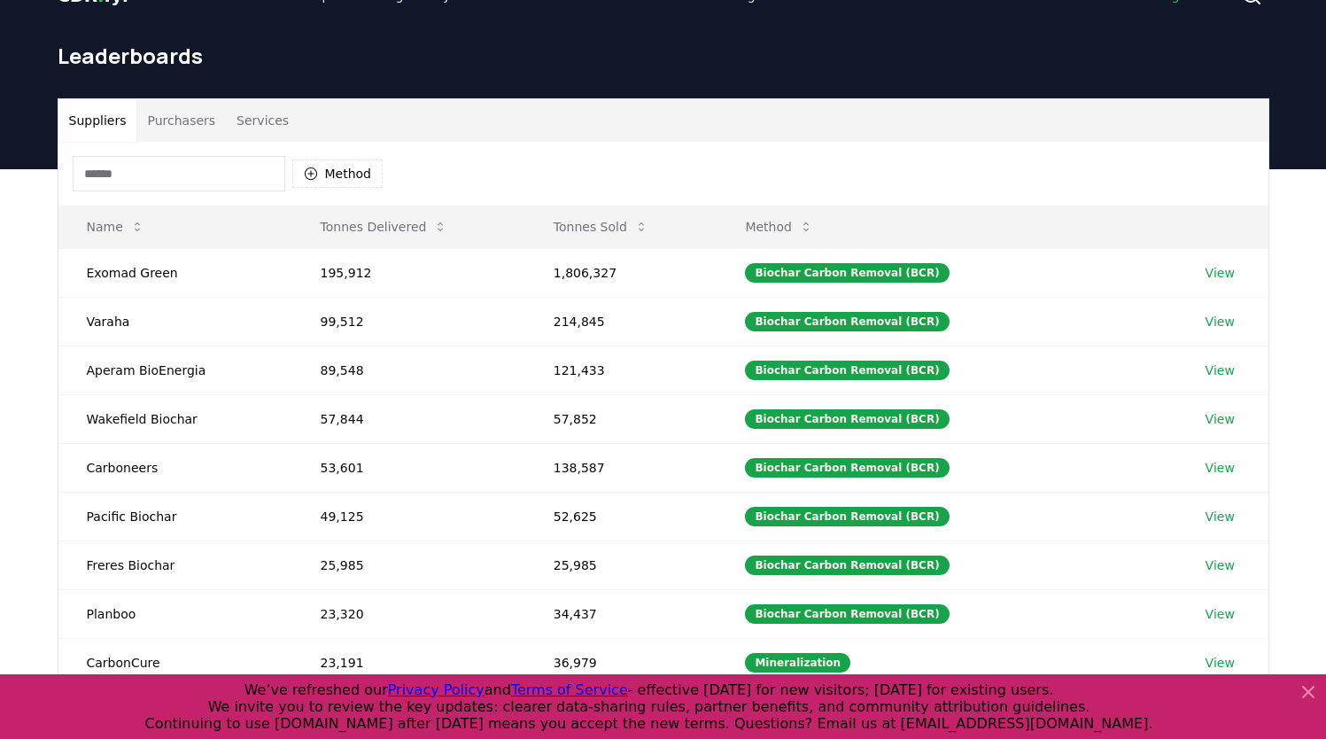
click at [97, 125] on button "Suppliers" at bounding box center [97, 120] width 79 height 43
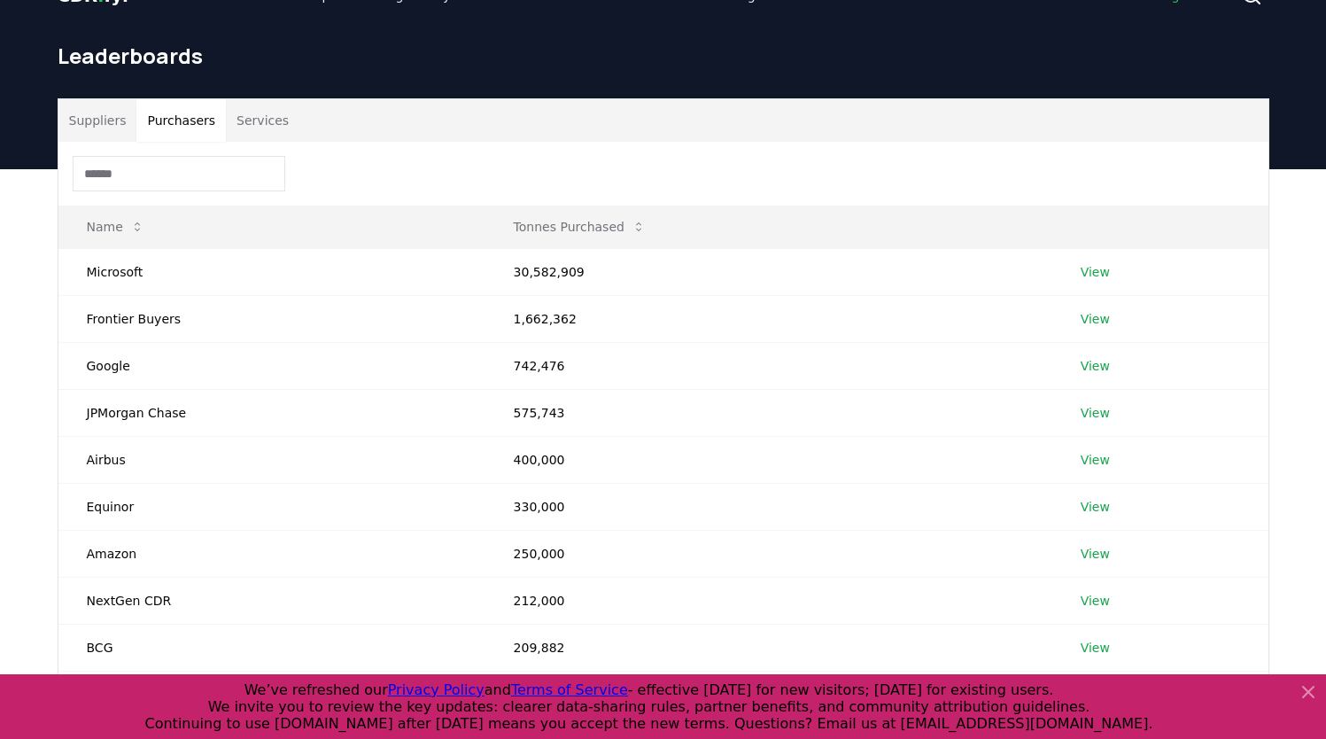
click at [178, 114] on button "Purchasers" at bounding box center [180, 120] width 89 height 43
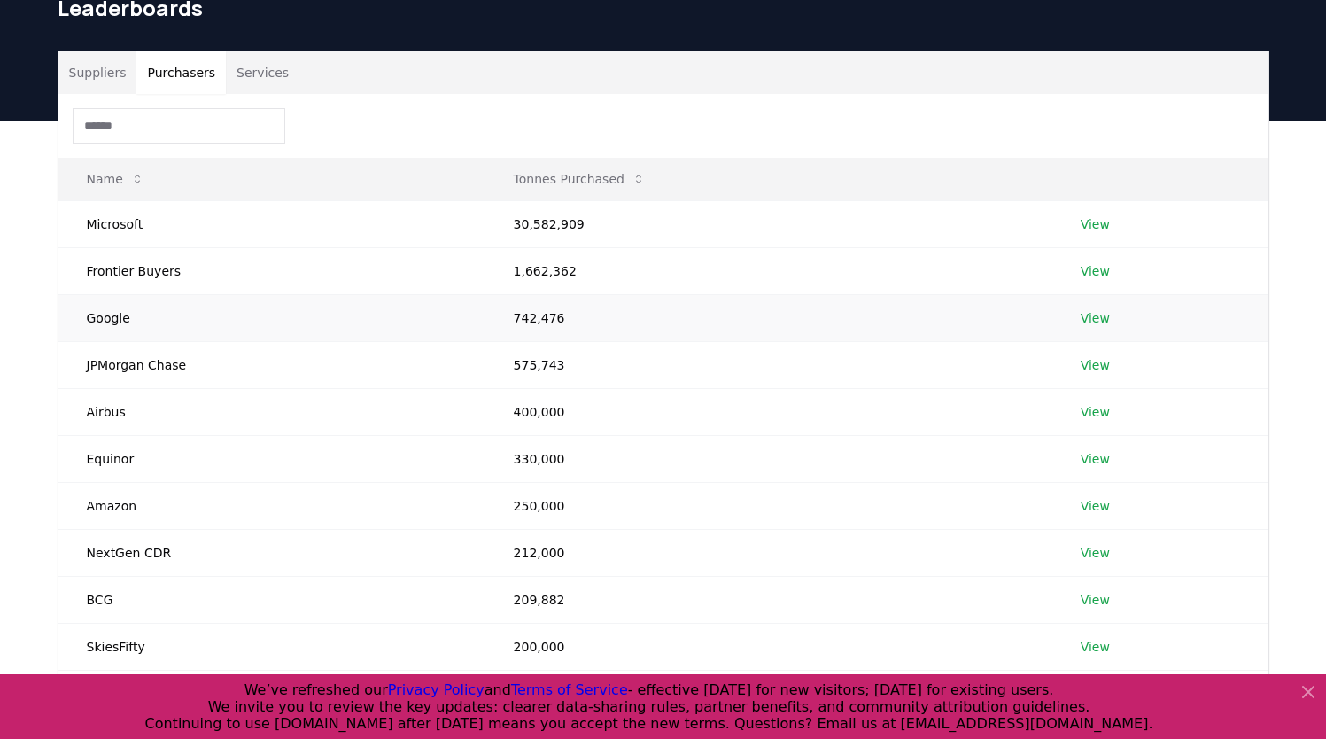
scroll to position [88, 0]
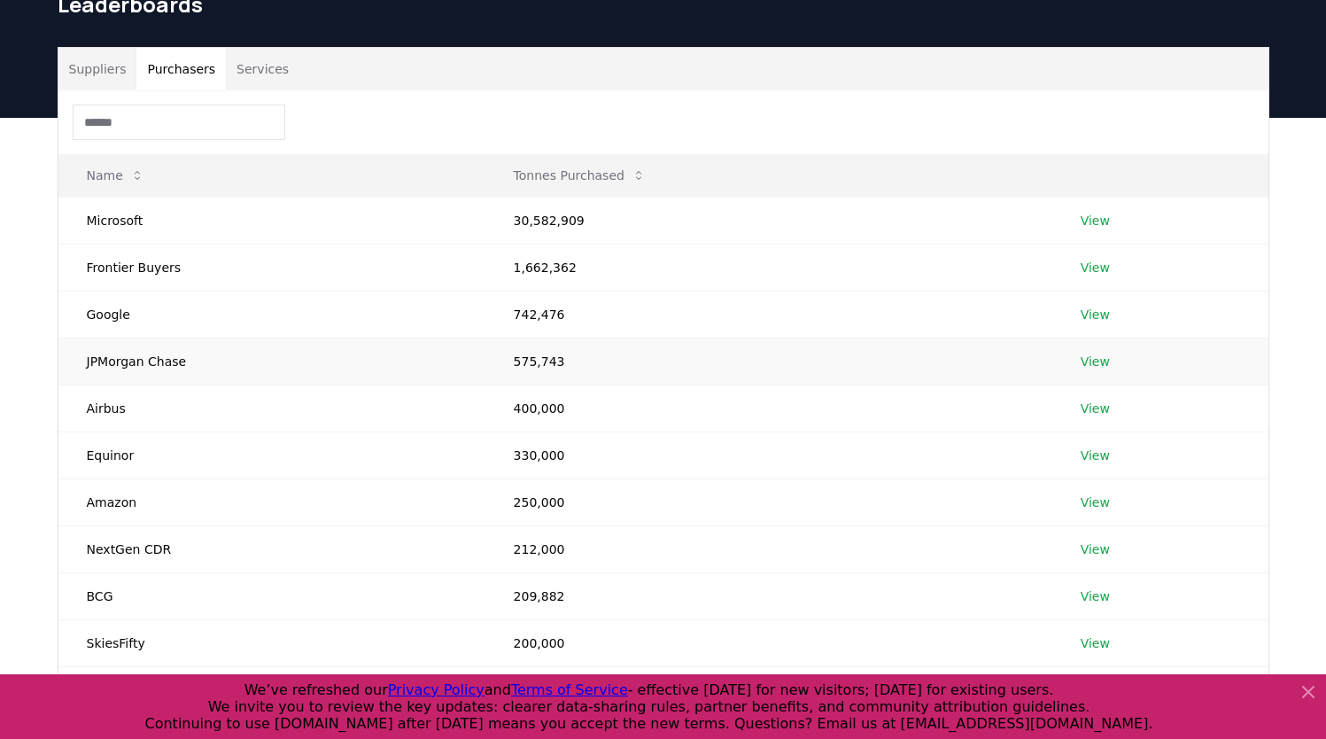
click at [1097, 360] on link "View" at bounding box center [1095, 362] width 29 height 18
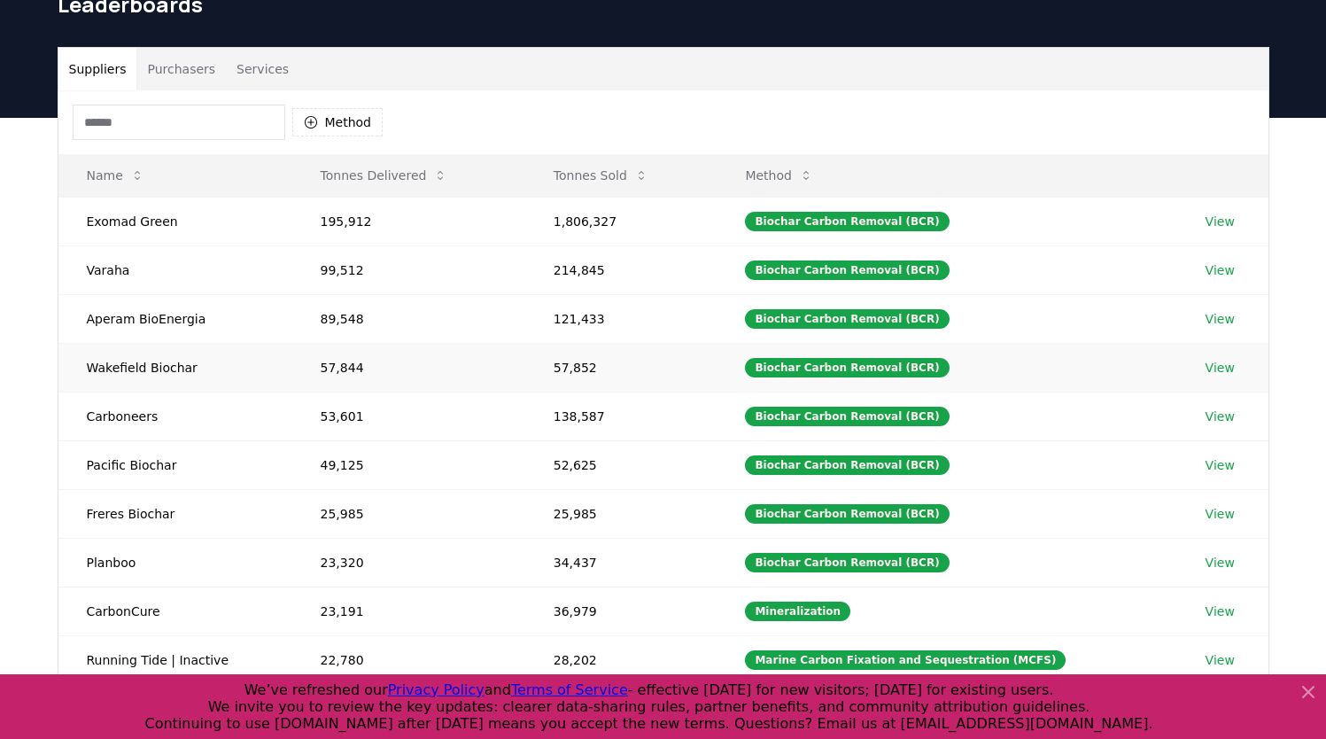
scroll to position [62, 0]
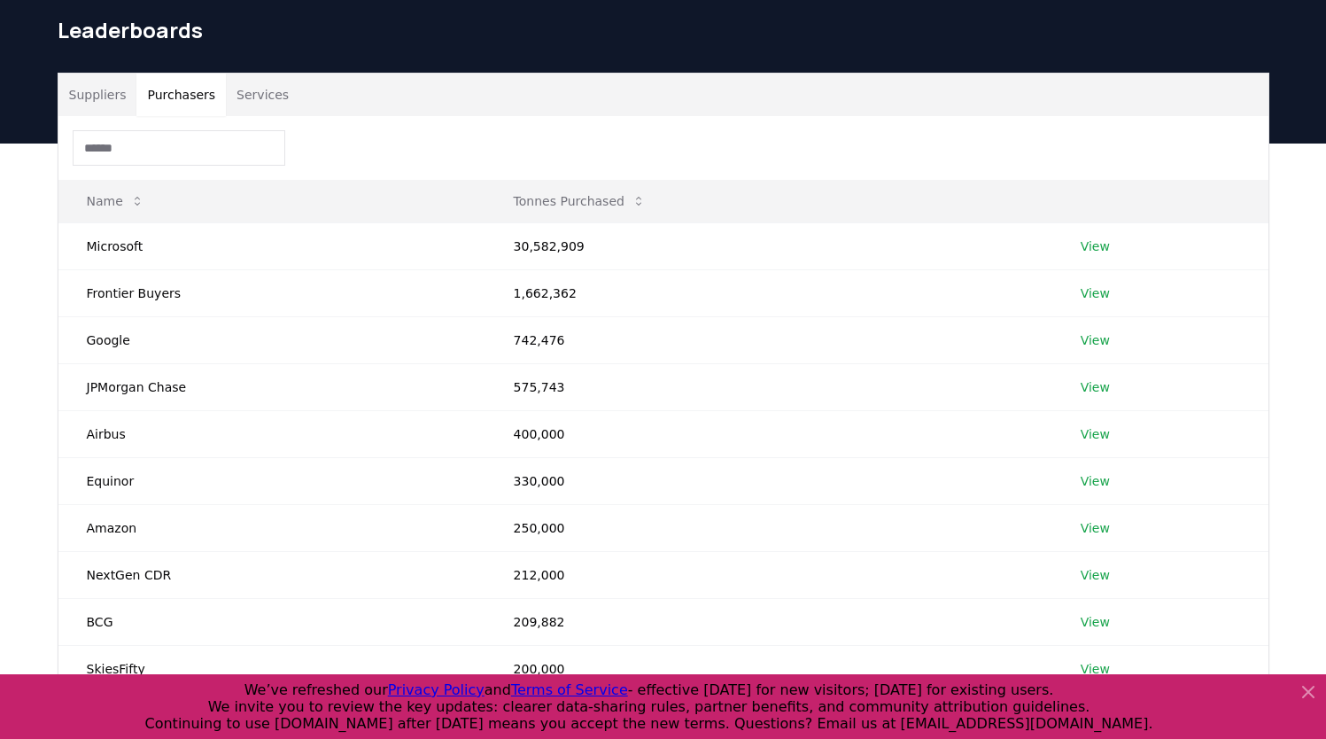
click at [197, 94] on button "Purchasers" at bounding box center [180, 95] width 89 height 43
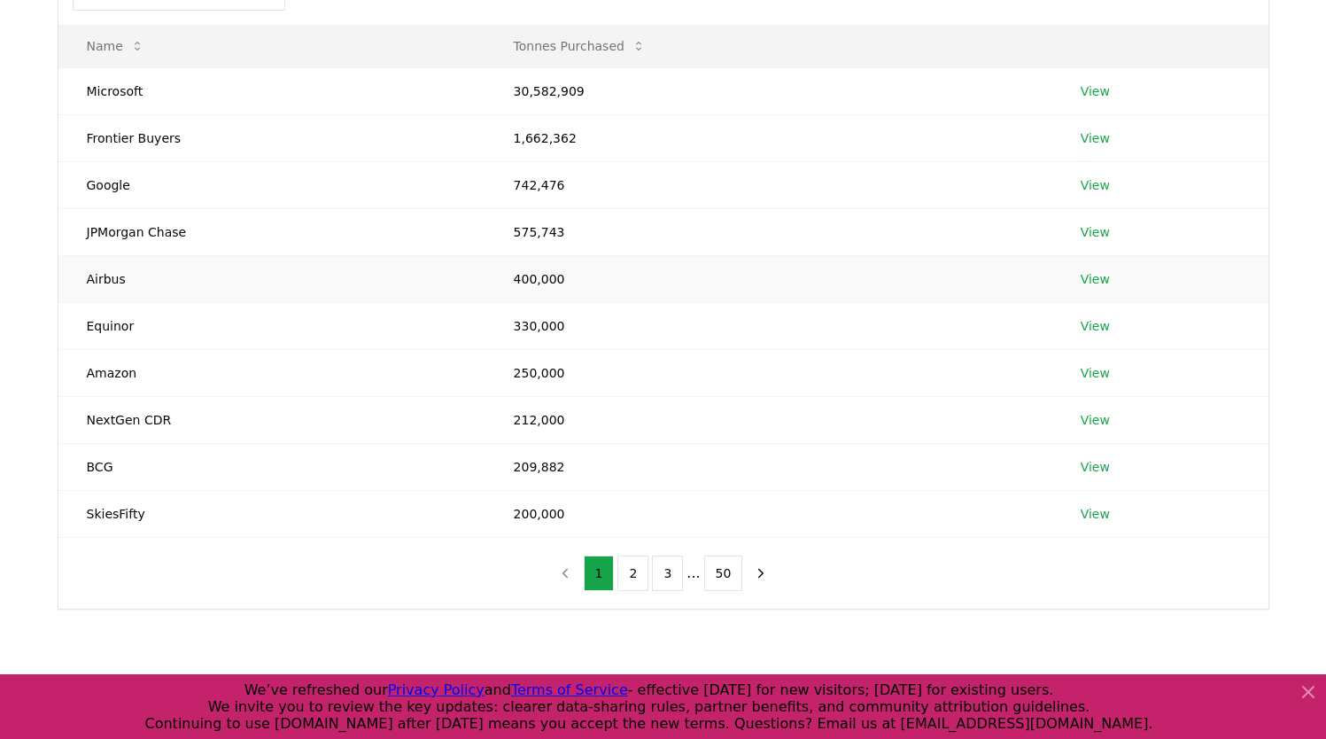
scroll to position [239, 0]
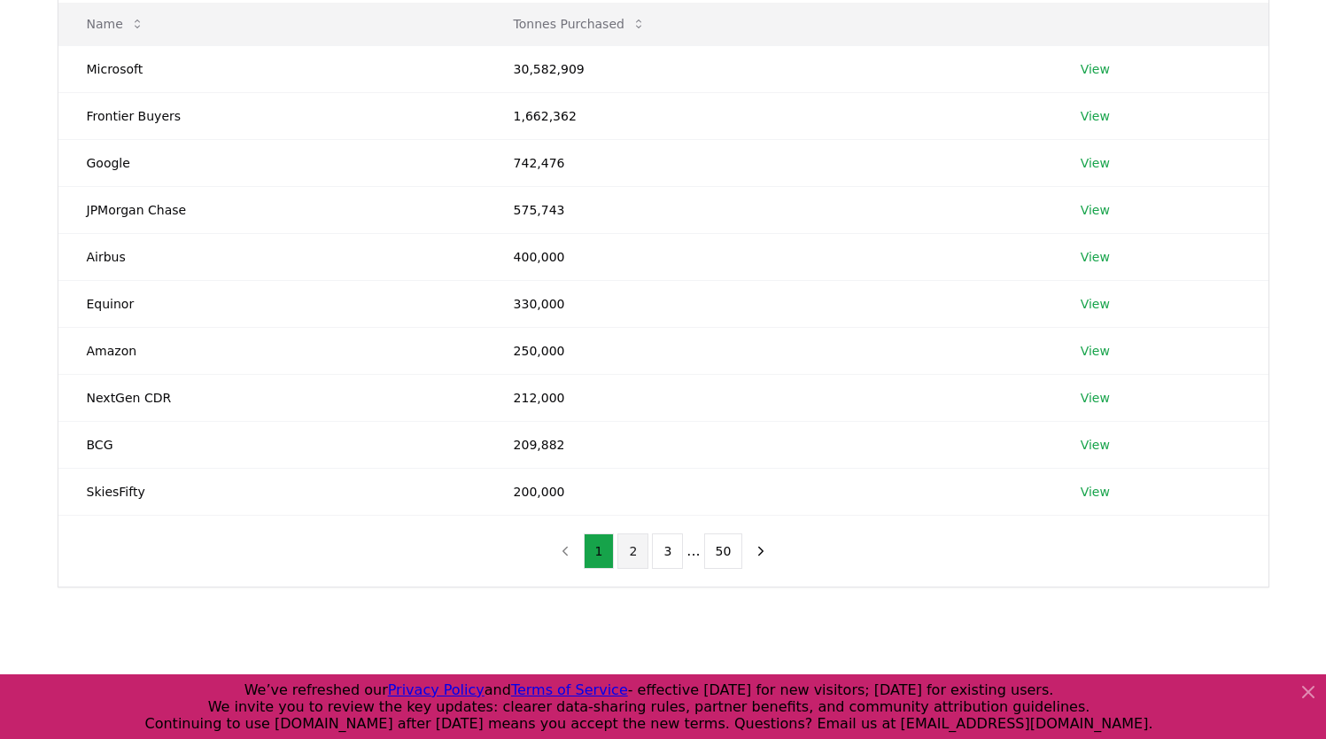
click at [629, 546] on button "2" at bounding box center [632, 550] width 31 height 35
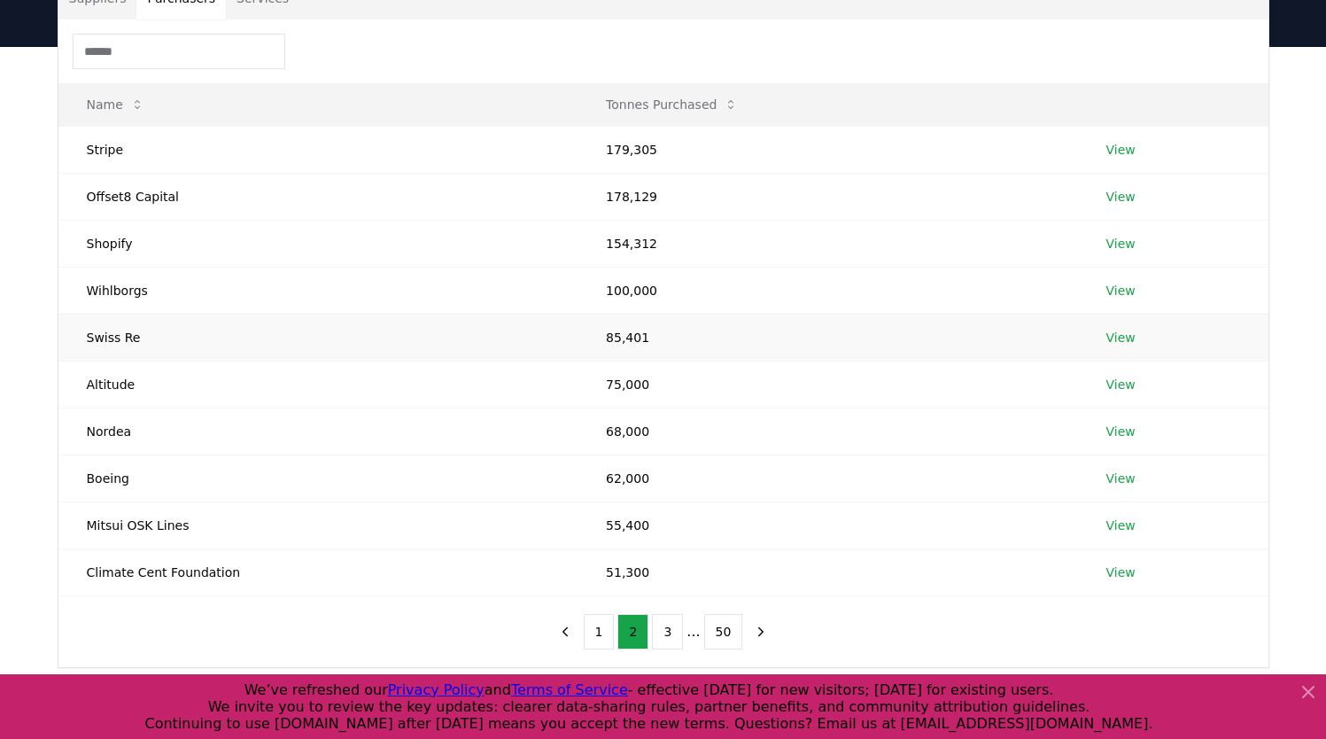
scroll to position [157, 0]
click at [607, 629] on button "1" at bounding box center [599, 633] width 31 height 35
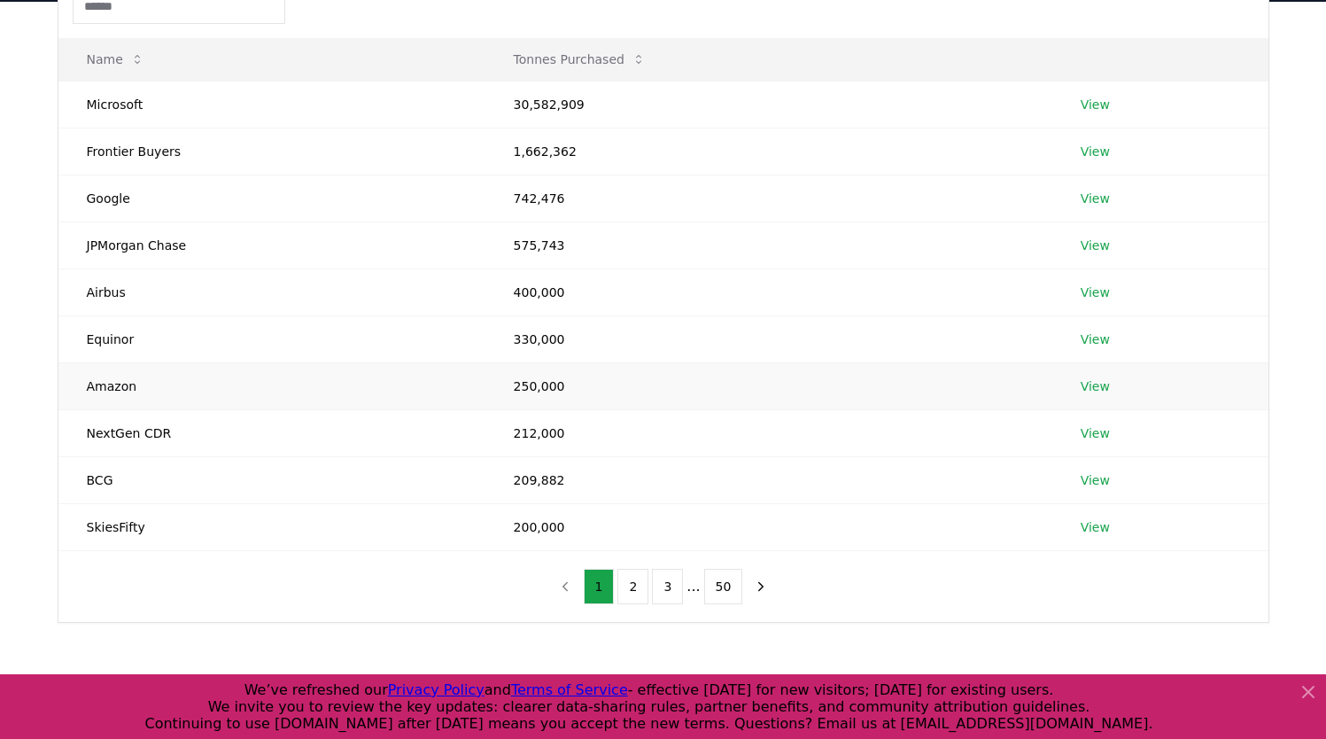
scroll to position [206, 0]
click at [1083, 143] on link "View" at bounding box center [1095, 150] width 29 height 18
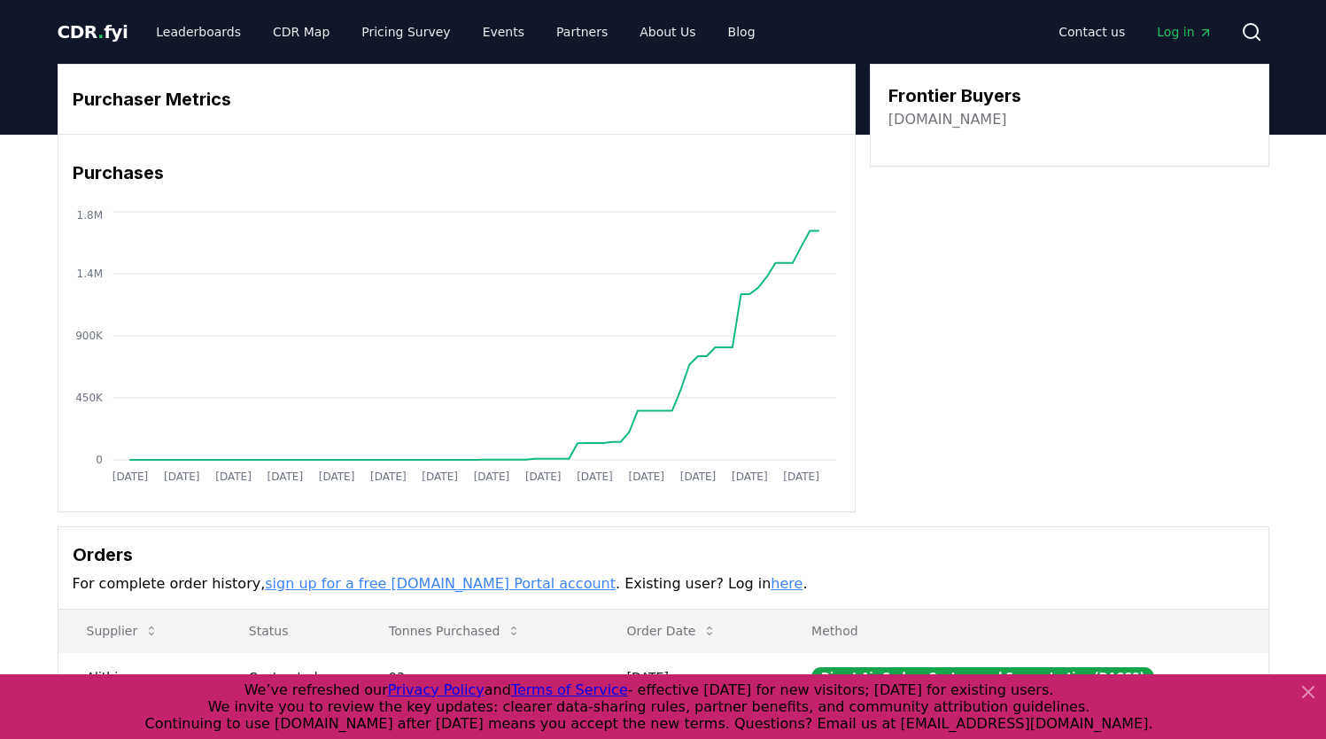
click at [947, 122] on link "frontierclimate.com" at bounding box center [948, 119] width 119 height 21
